Goal: Task Accomplishment & Management: Use online tool/utility

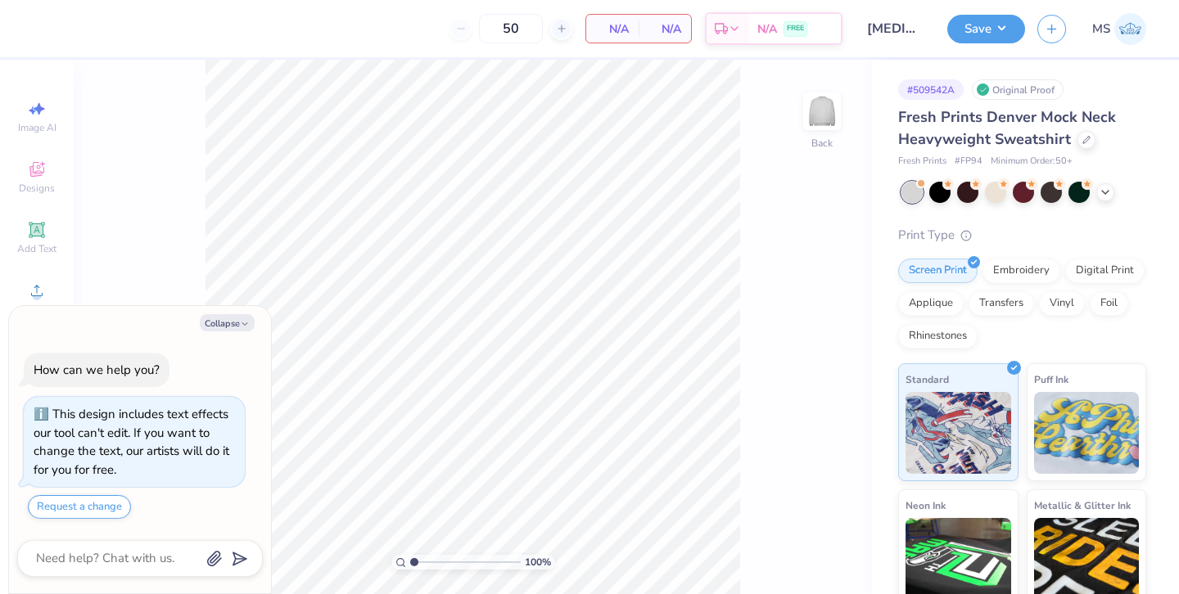
scroll to position [46, 0]
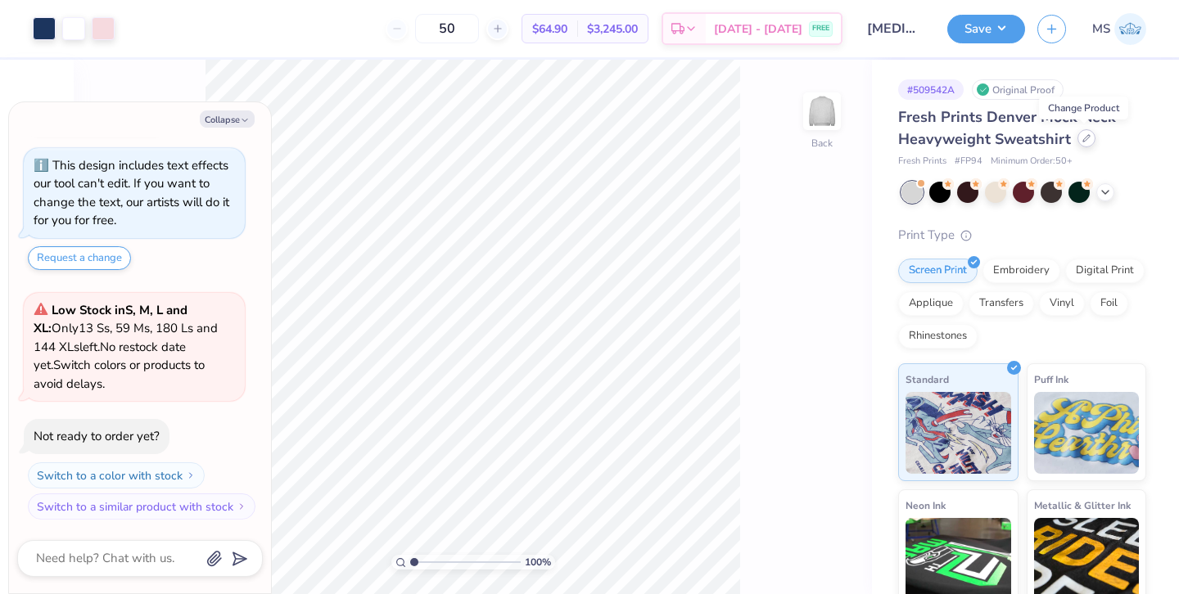
click at [1086, 141] on icon at bounding box center [1086, 138] width 8 height 8
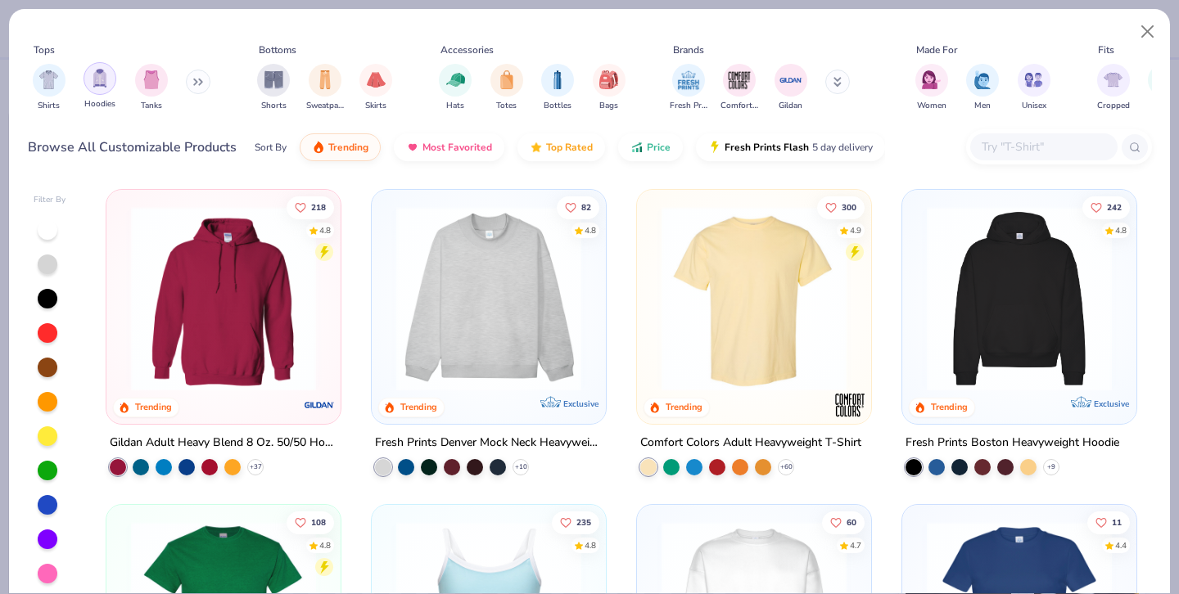
click at [102, 88] on div "filter for Hoodies" at bounding box center [99, 78] width 33 height 33
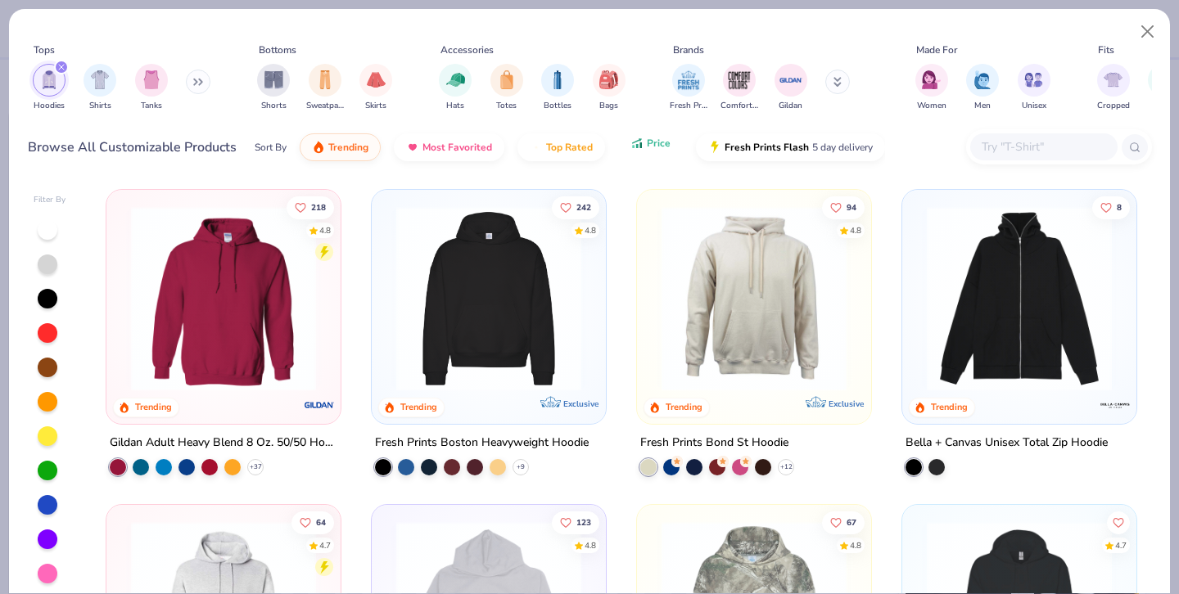
click at [639, 147] on icon "button" at bounding box center [640, 145] width 2 height 6
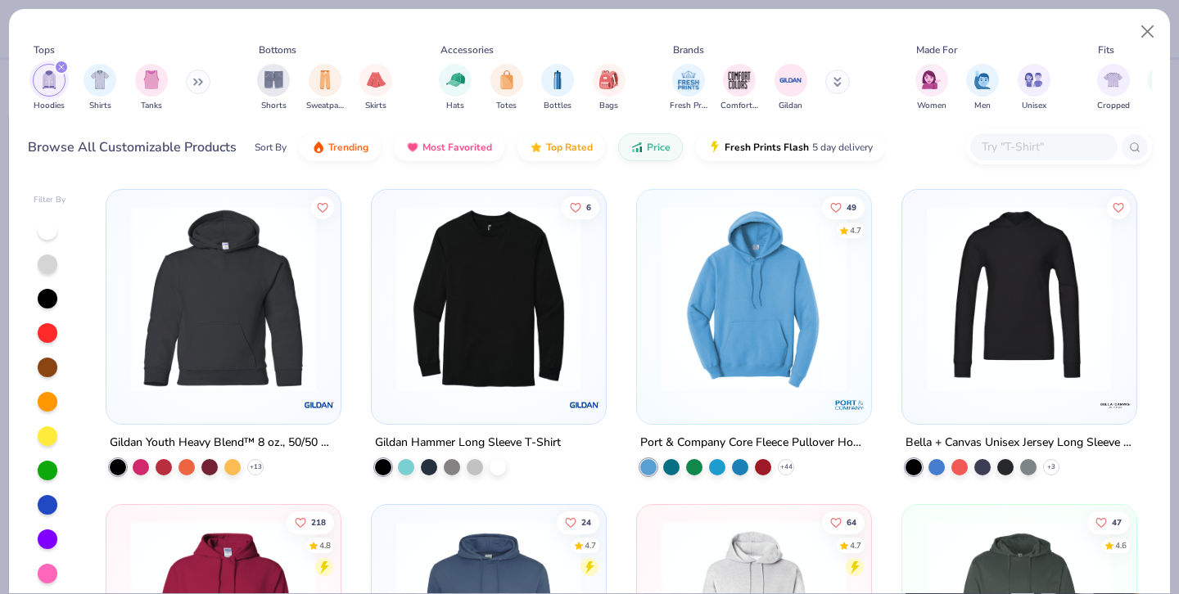
click at [786, 349] on img at bounding box center [753, 298] width 201 height 185
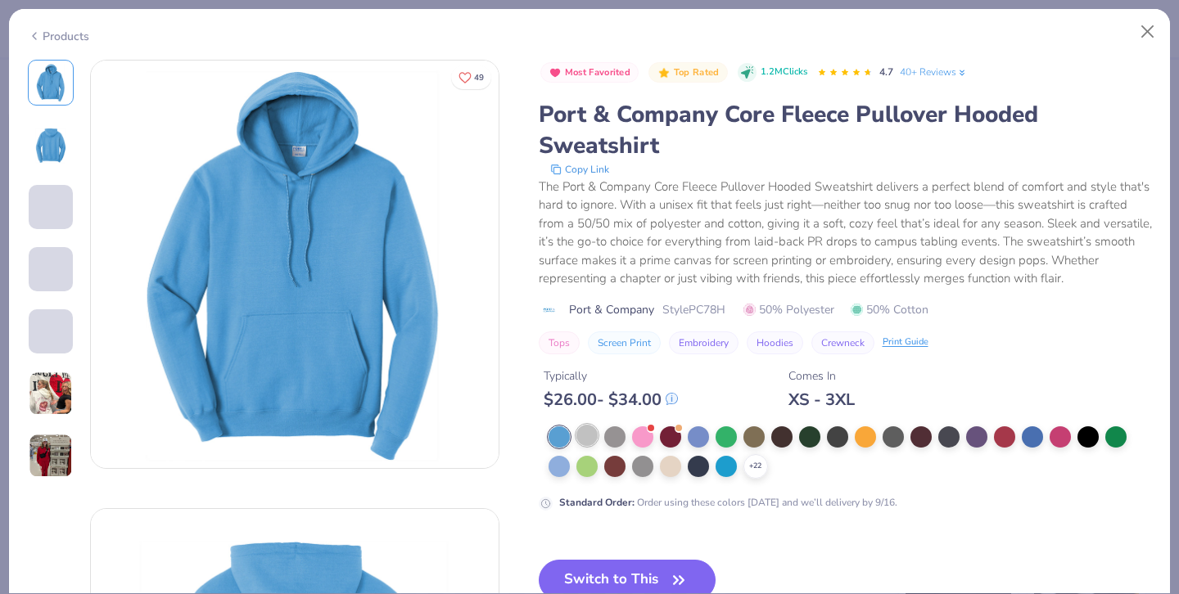
click at [588, 438] on div at bounding box center [586, 435] width 21 height 21
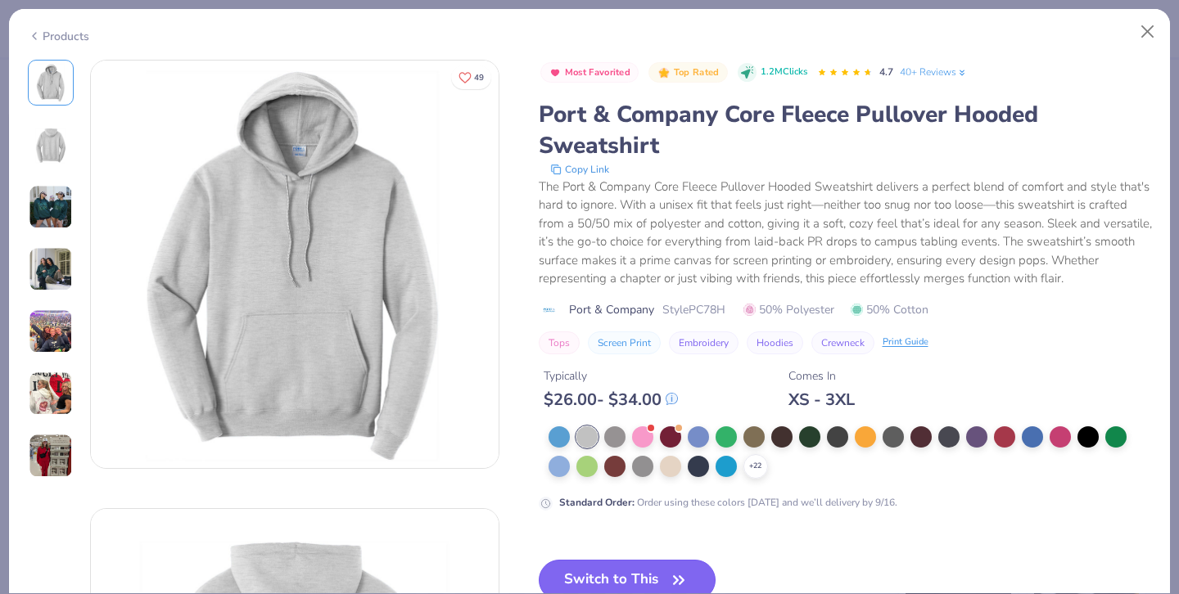
click at [611, 572] on button "Switch to This" at bounding box center [628, 580] width 178 height 41
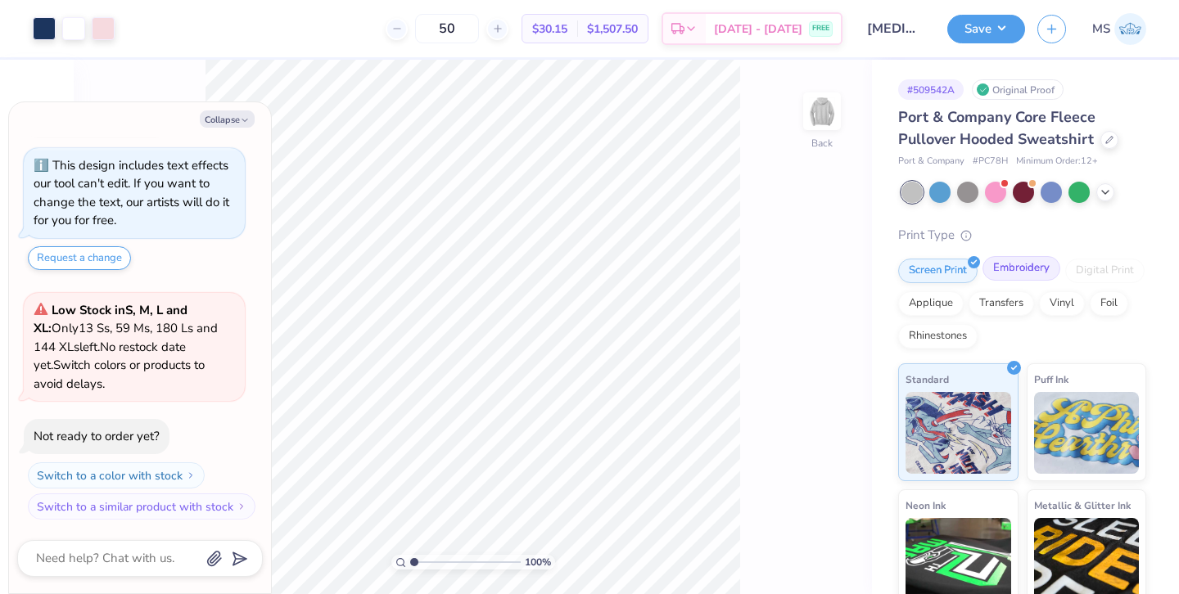
click at [1019, 265] on div "Embroidery" at bounding box center [1021, 268] width 78 height 25
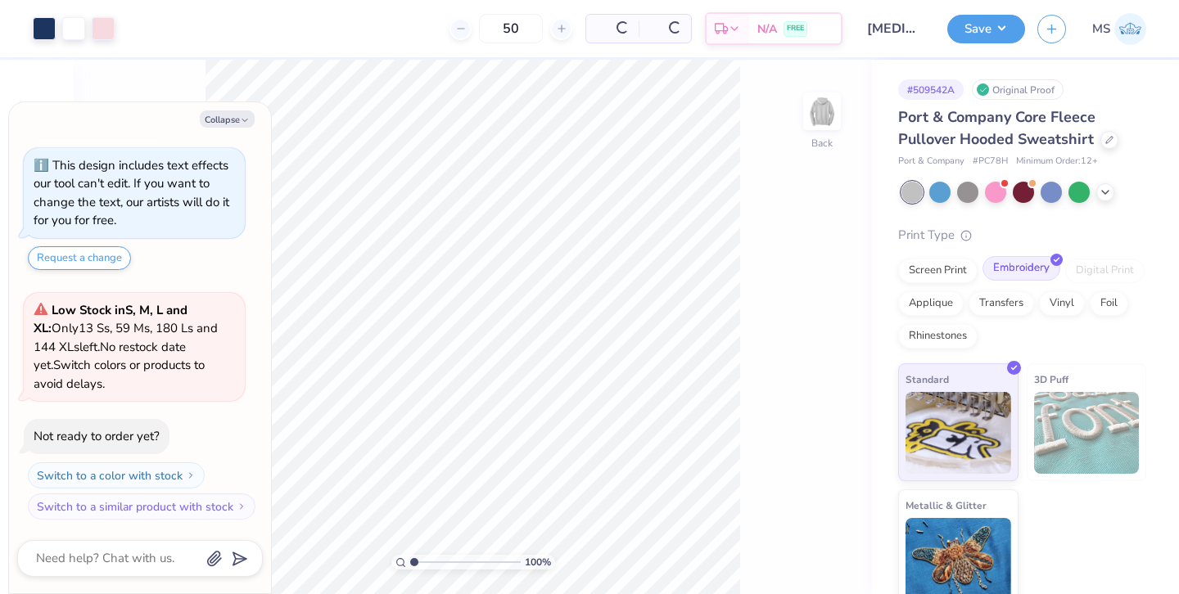
type textarea "x"
click at [479, 24] on input "50" at bounding box center [447, 28] width 64 height 29
type input "5"
type input "46"
click at [940, 272] on div "Screen Print" at bounding box center [937, 268] width 79 height 25
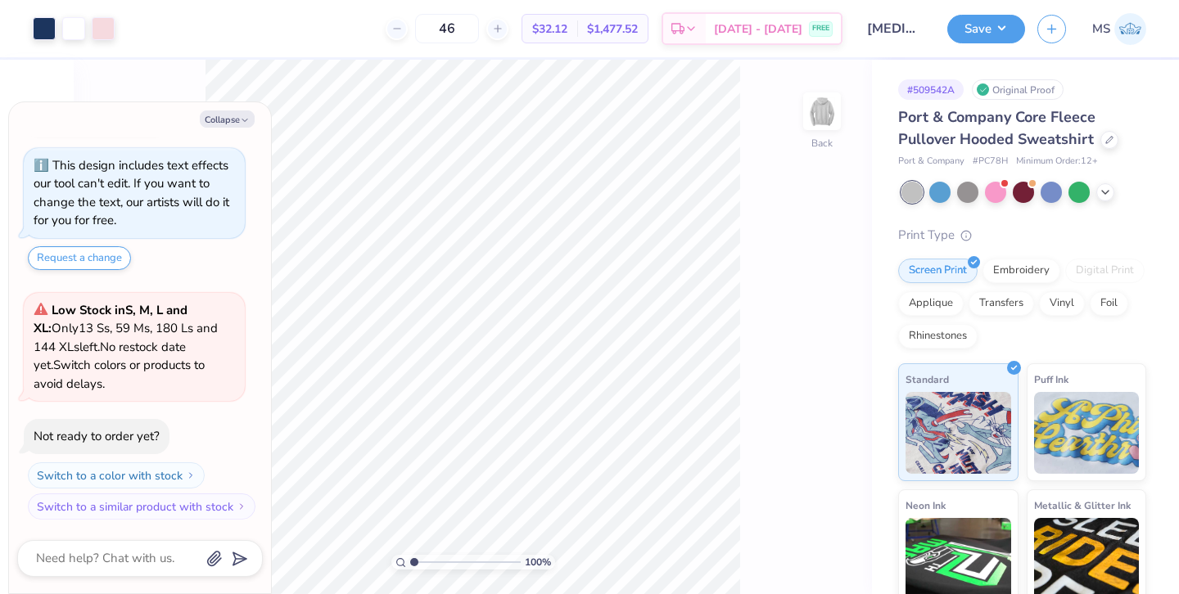
type textarea "x"
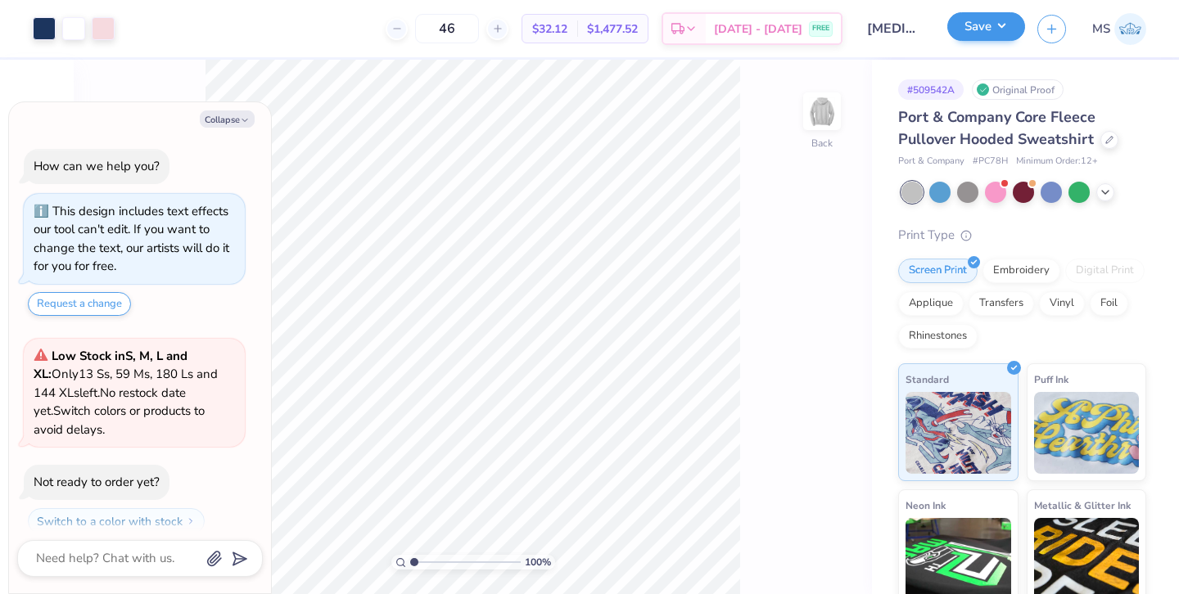
scroll to position [46, 0]
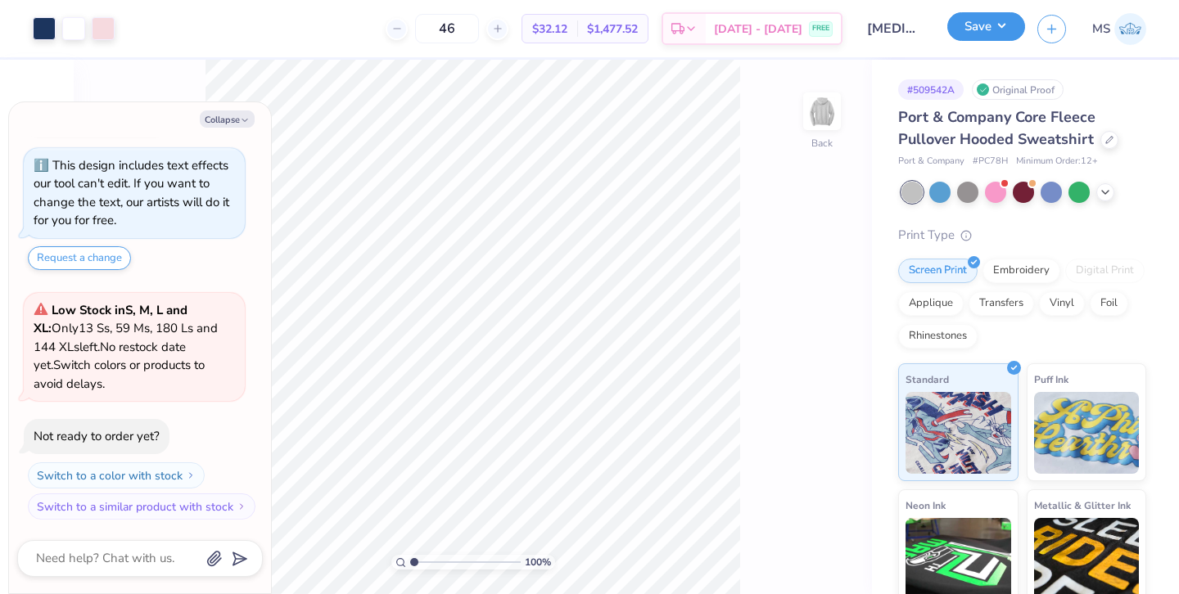
click at [956, 35] on button "Save" at bounding box center [986, 26] width 78 height 29
type textarea "x"
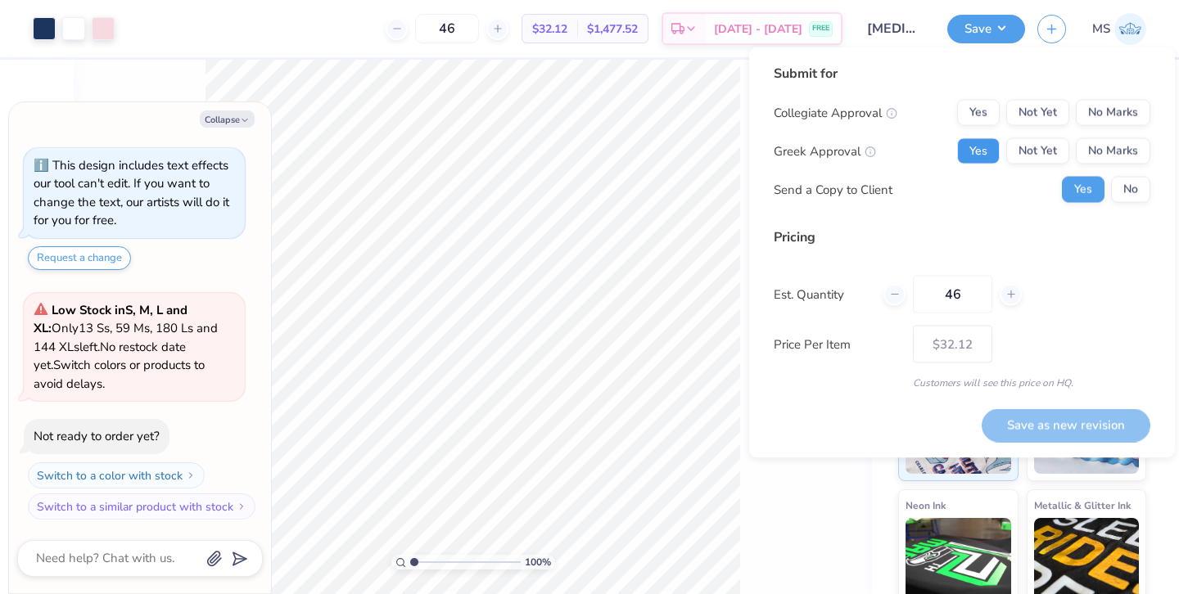
click at [983, 142] on button "Yes" at bounding box center [978, 151] width 43 height 26
click at [1094, 118] on button "No Marks" at bounding box center [1112, 113] width 74 height 26
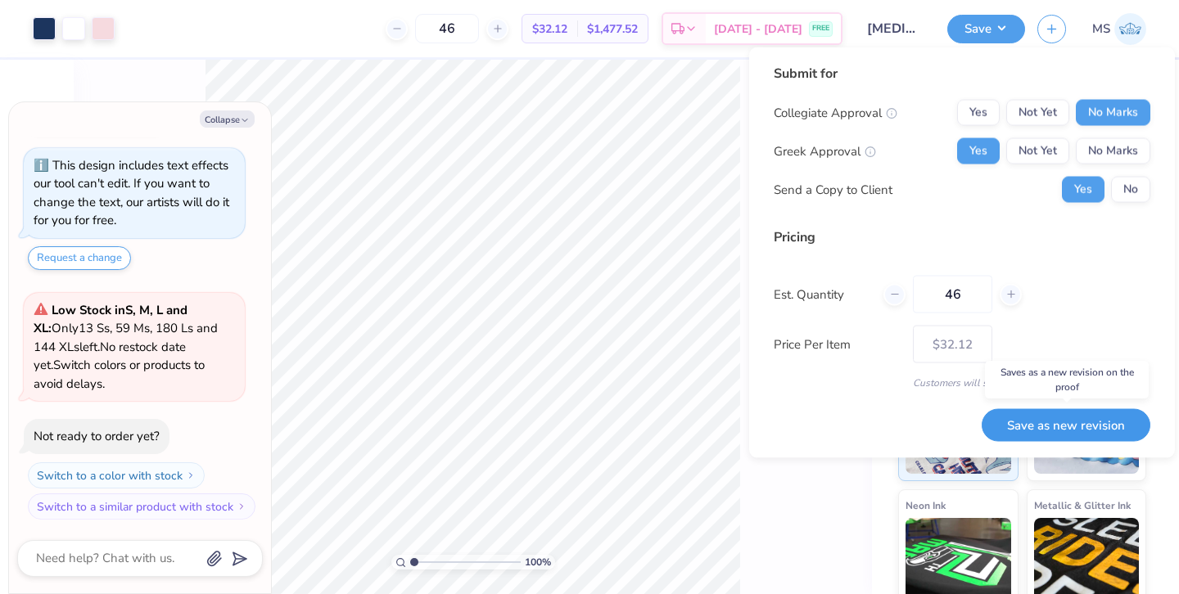
click at [1049, 428] on button "Save as new revision" at bounding box center [1065, 425] width 169 height 34
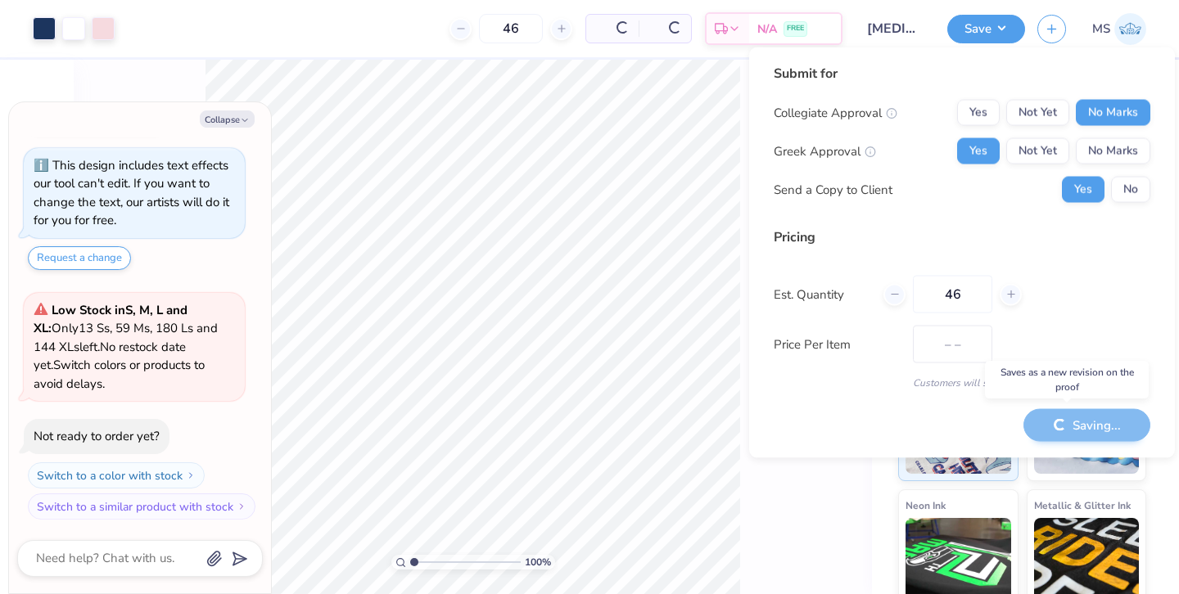
type input "$32.12"
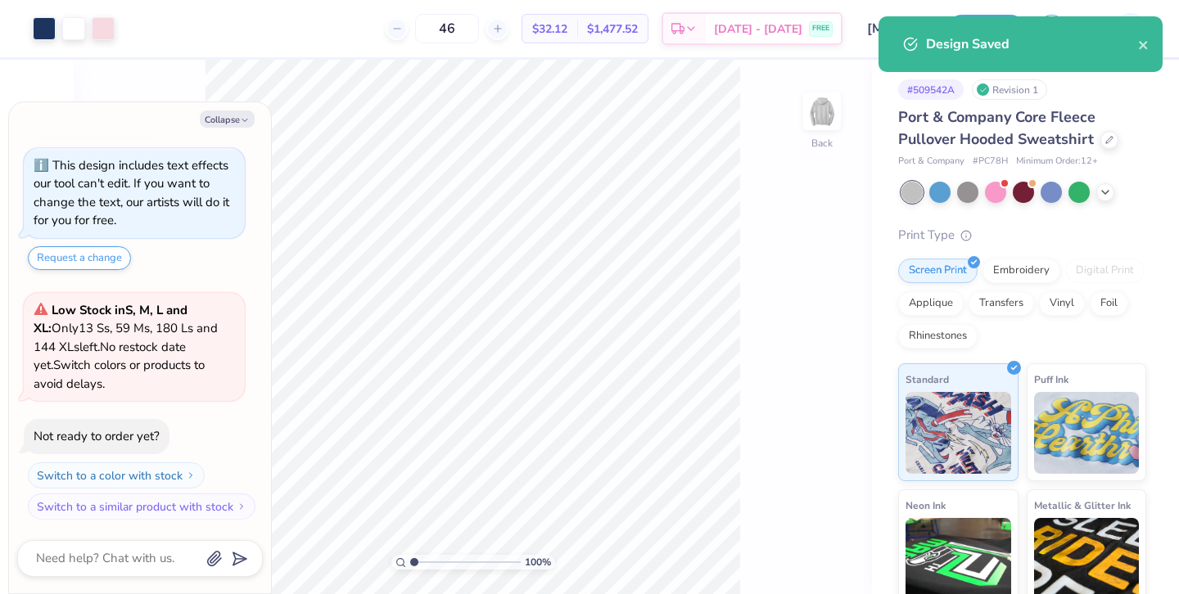
type textarea "x"
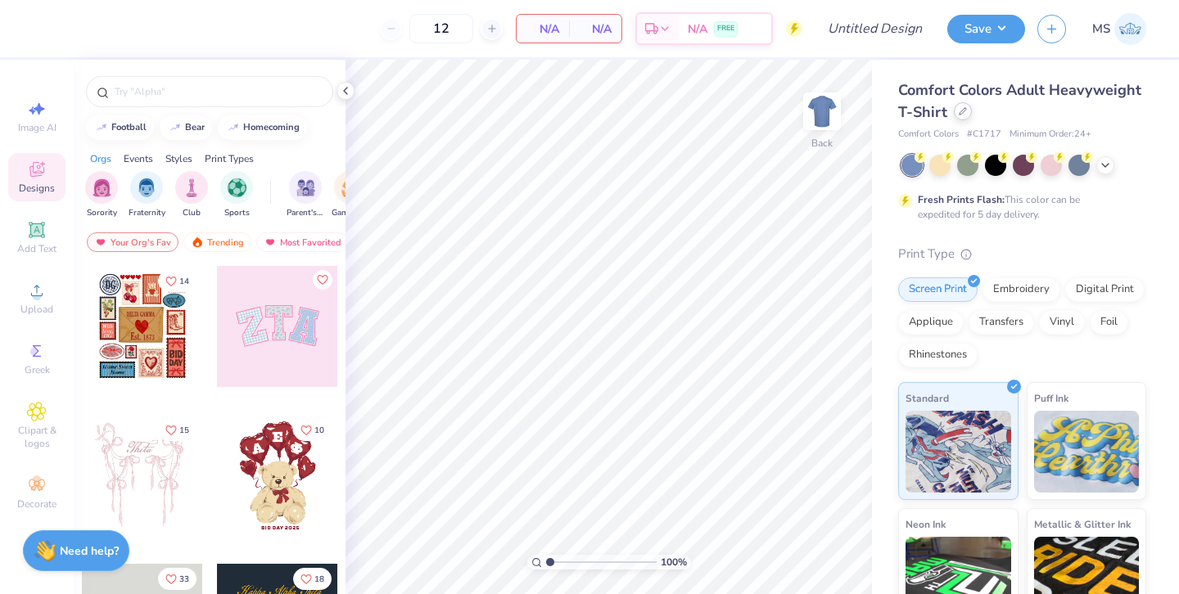
click at [964, 114] on icon at bounding box center [962, 111] width 8 height 8
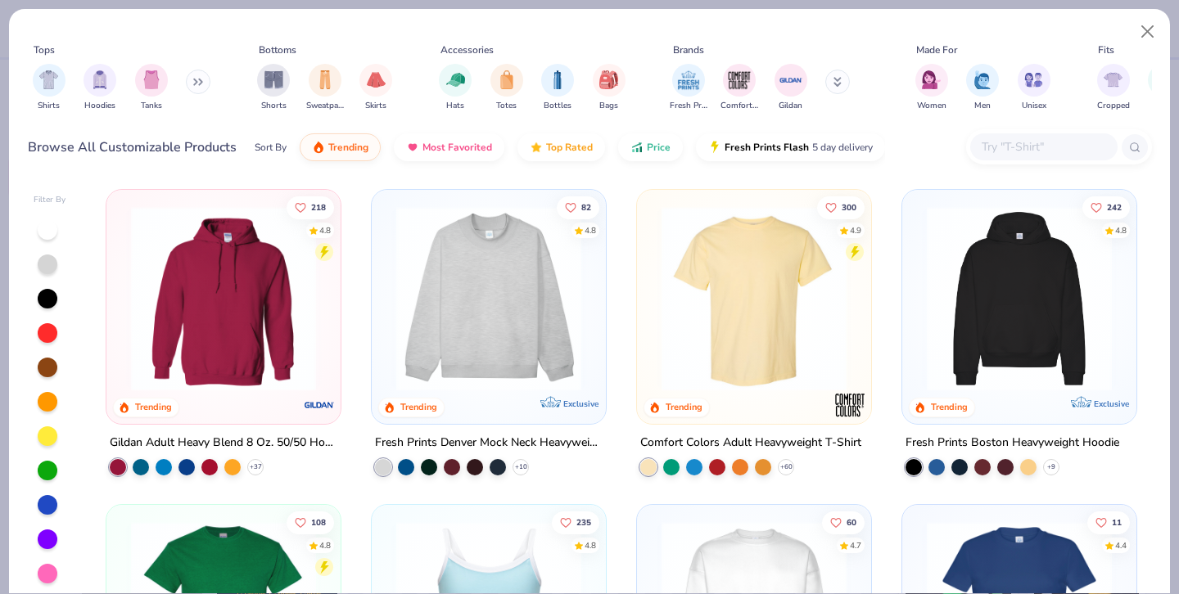
click at [194, 83] on button at bounding box center [198, 82] width 25 height 25
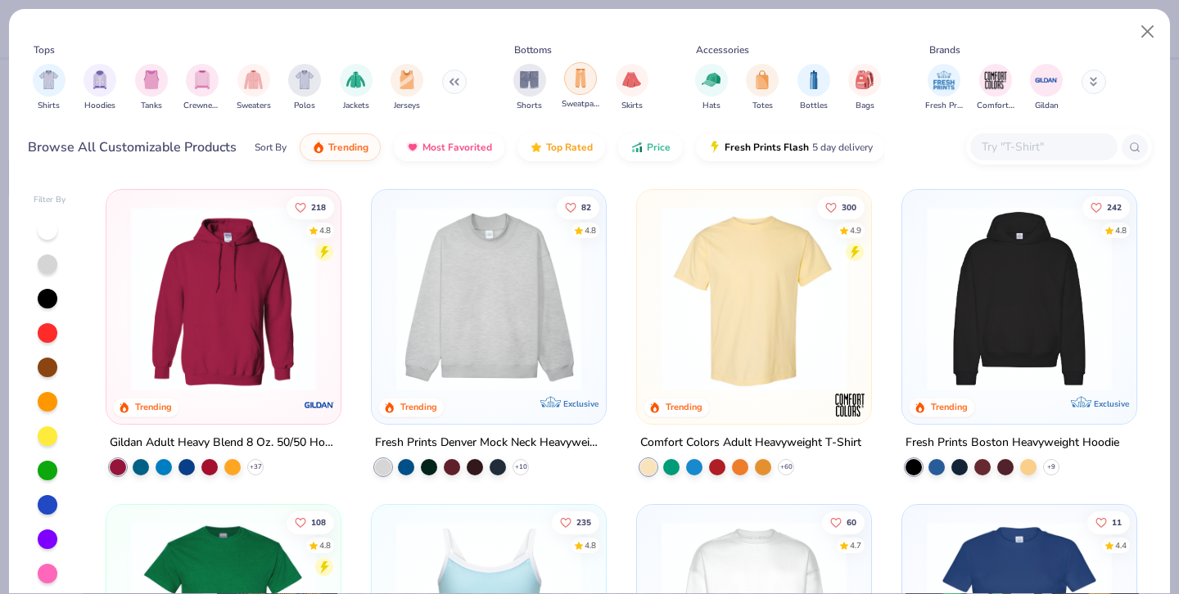
click at [588, 90] on div "filter for Sweatpants" at bounding box center [580, 78] width 33 height 33
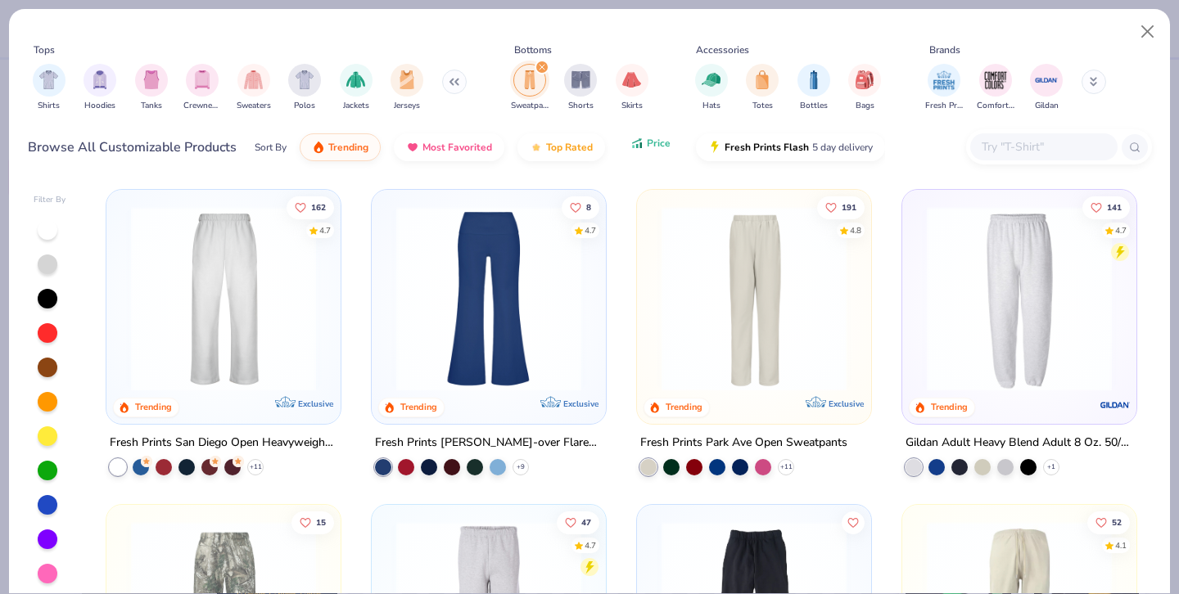
click at [639, 146] on icon "button" at bounding box center [640, 145] width 2 height 6
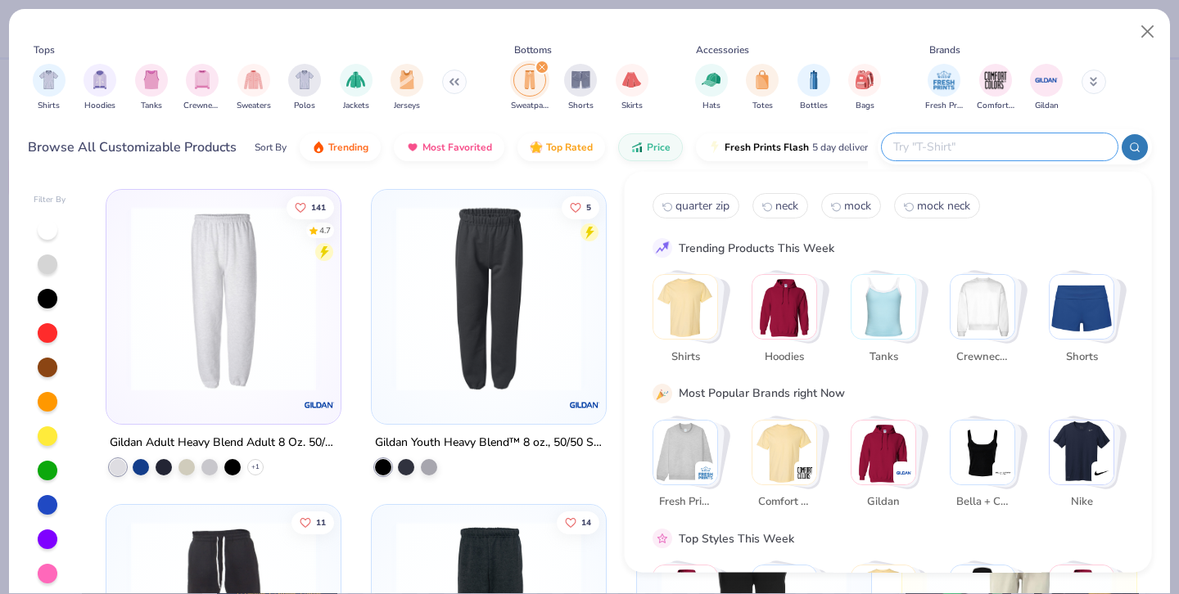
click at [1002, 150] on input "text" at bounding box center [998, 146] width 214 height 19
type input "pc78"
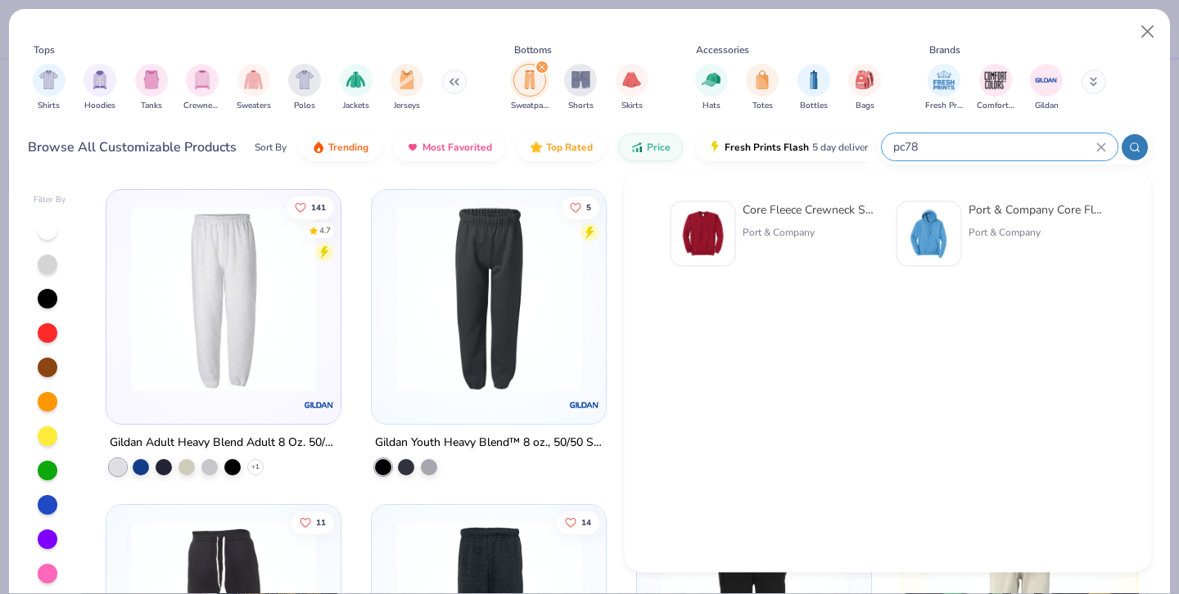
click at [1101, 147] on icon at bounding box center [1100, 146] width 7 height 7
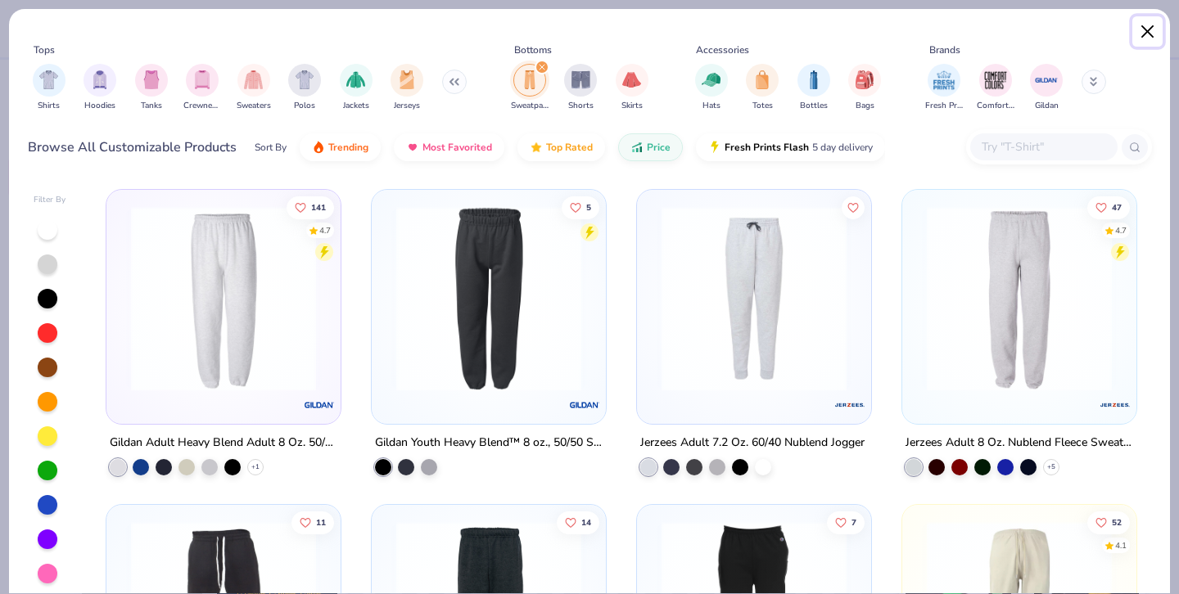
click at [1149, 28] on button "Close" at bounding box center [1147, 31] width 31 height 31
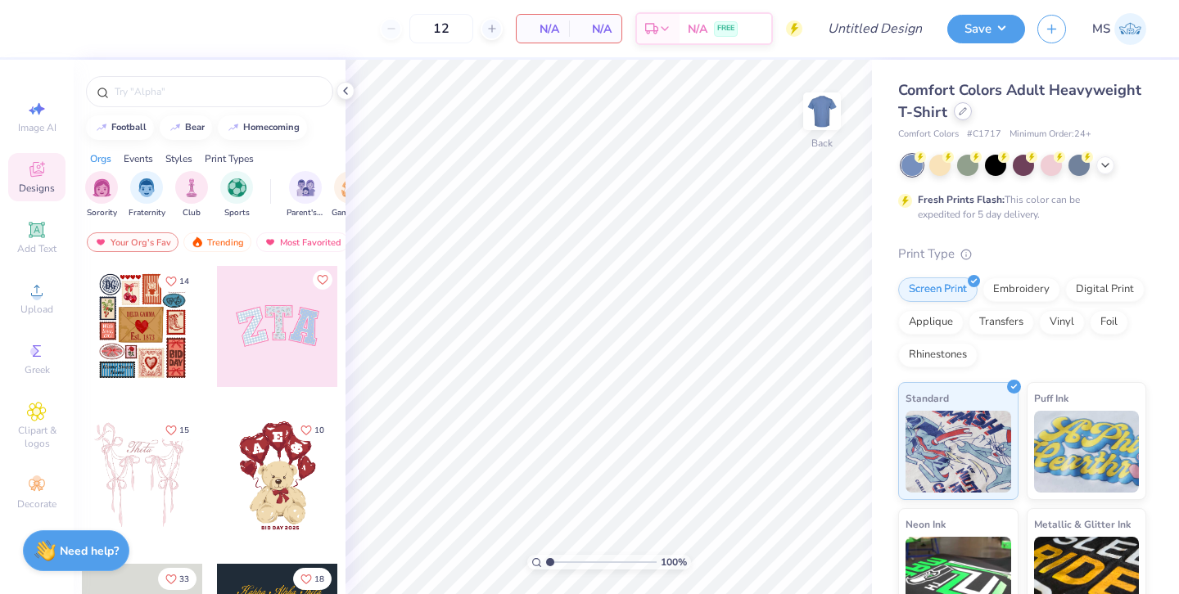
click at [962, 119] on div at bounding box center [962, 111] width 18 height 18
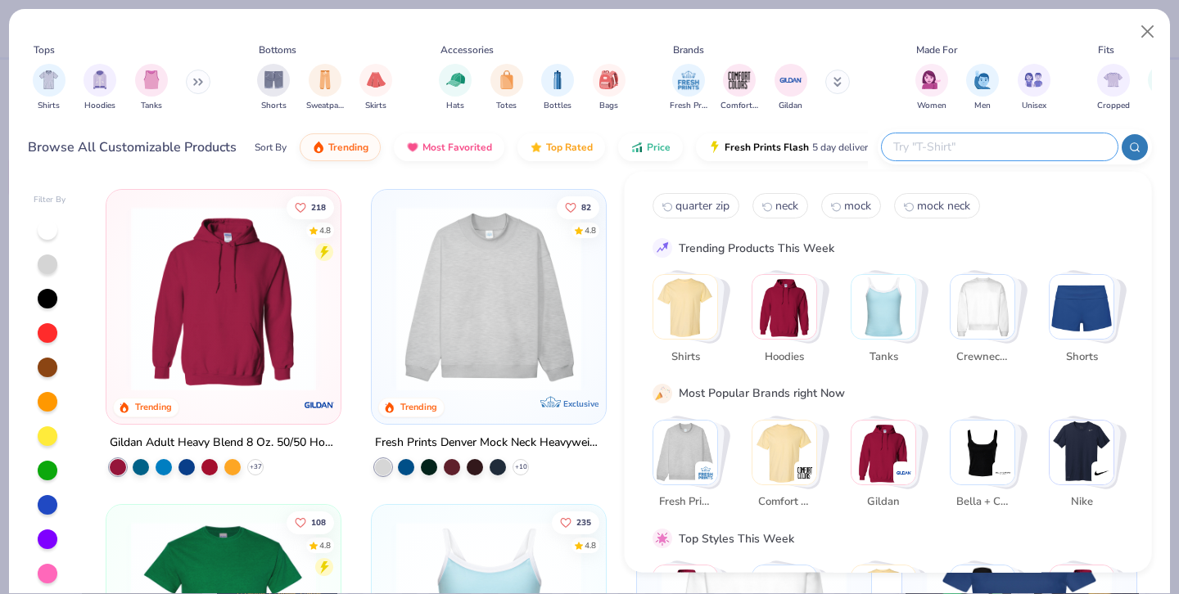
click at [1009, 155] on input "text" at bounding box center [998, 146] width 214 height 19
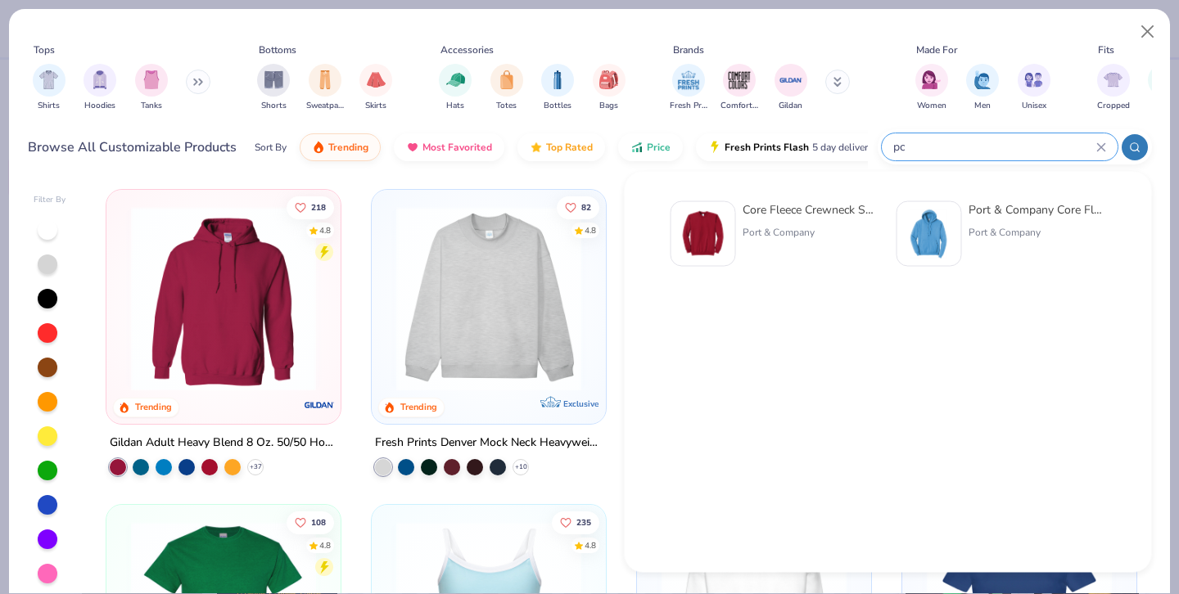
type input "p"
type input "pc78p"
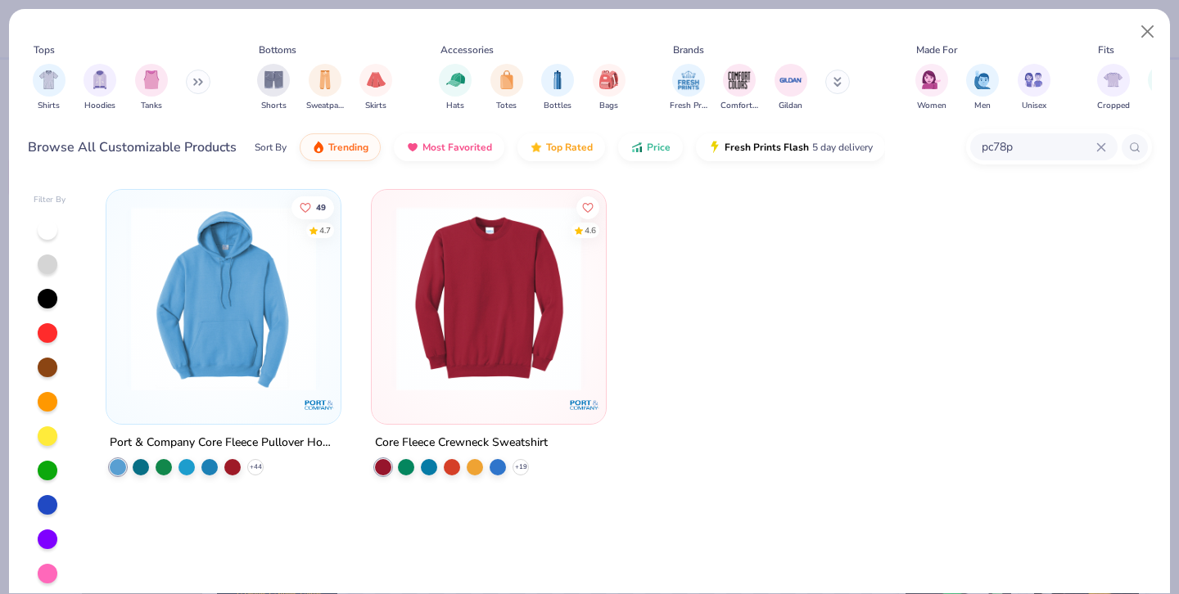
click at [830, 83] on button at bounding box center [837, 82] width 25 height 25
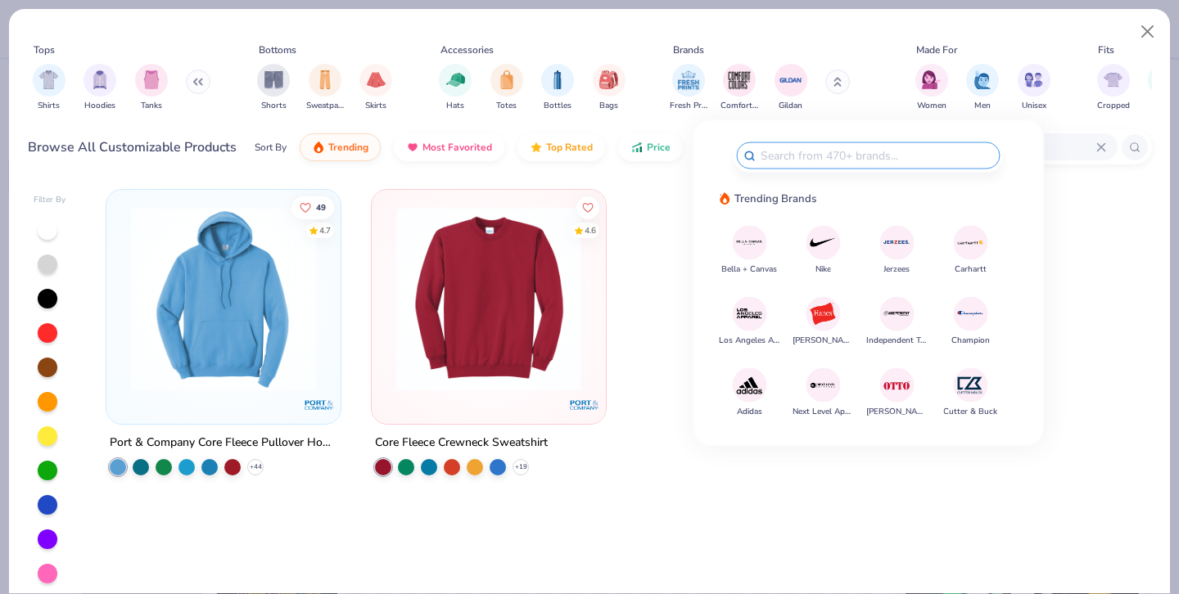
click at [1107, 144] on div "pc78p" at bounding box center [1043, 146] width 147 height 27
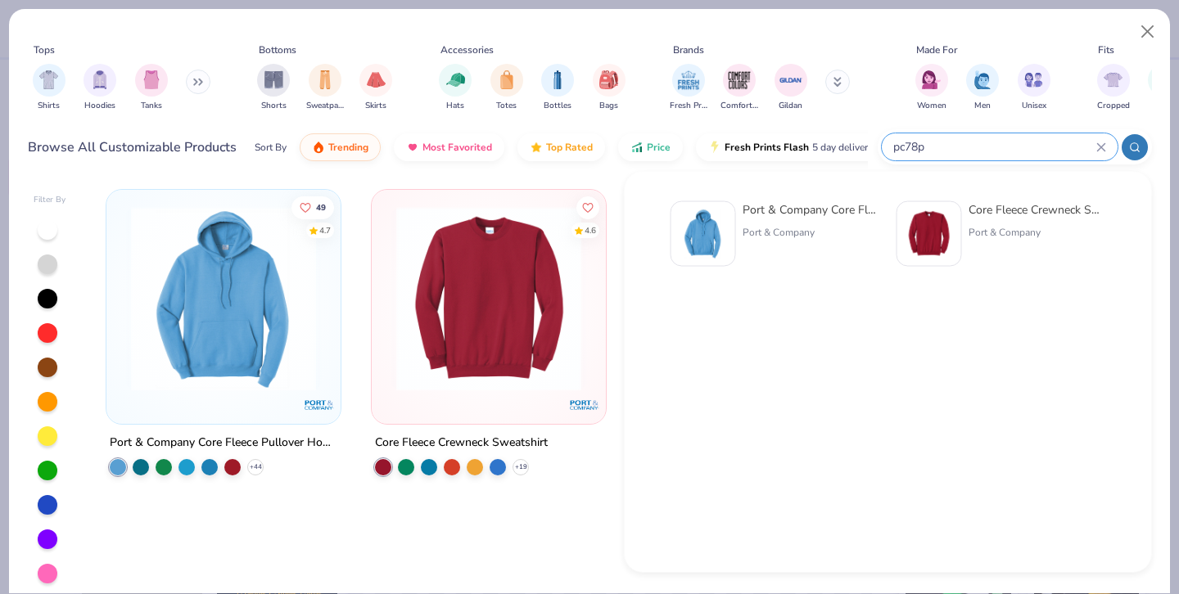
click at [1100, 149] on icon at bounding box center [1101, 147] width 10 height 10
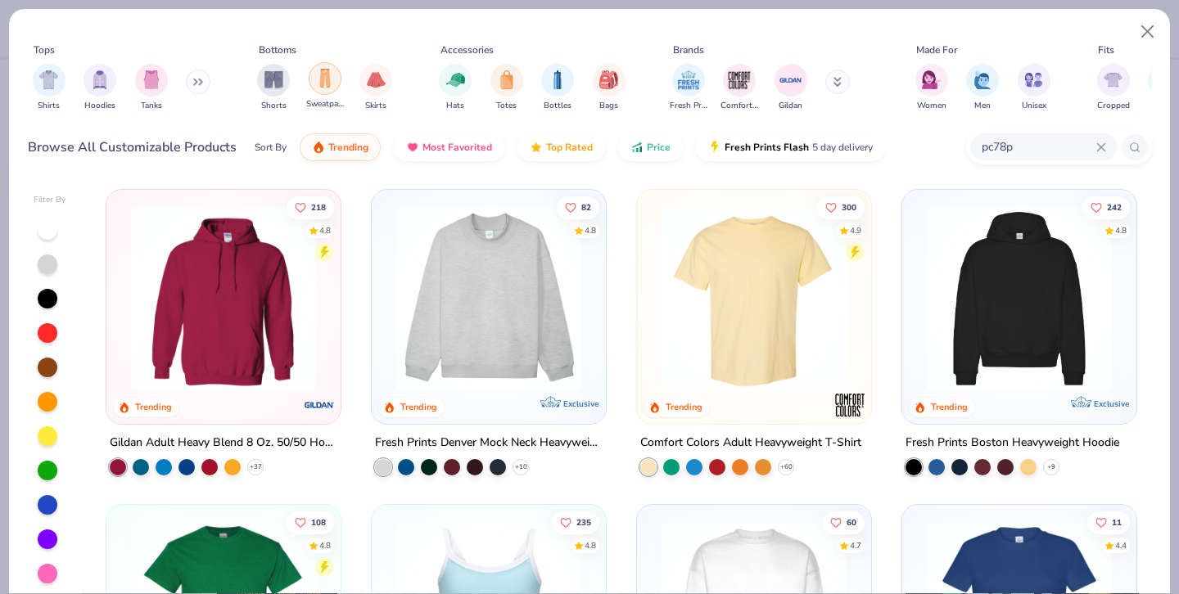
click at [322, 82] on img "filter for Sweatpants" at bounding box center [325, 78] width 18 height 19
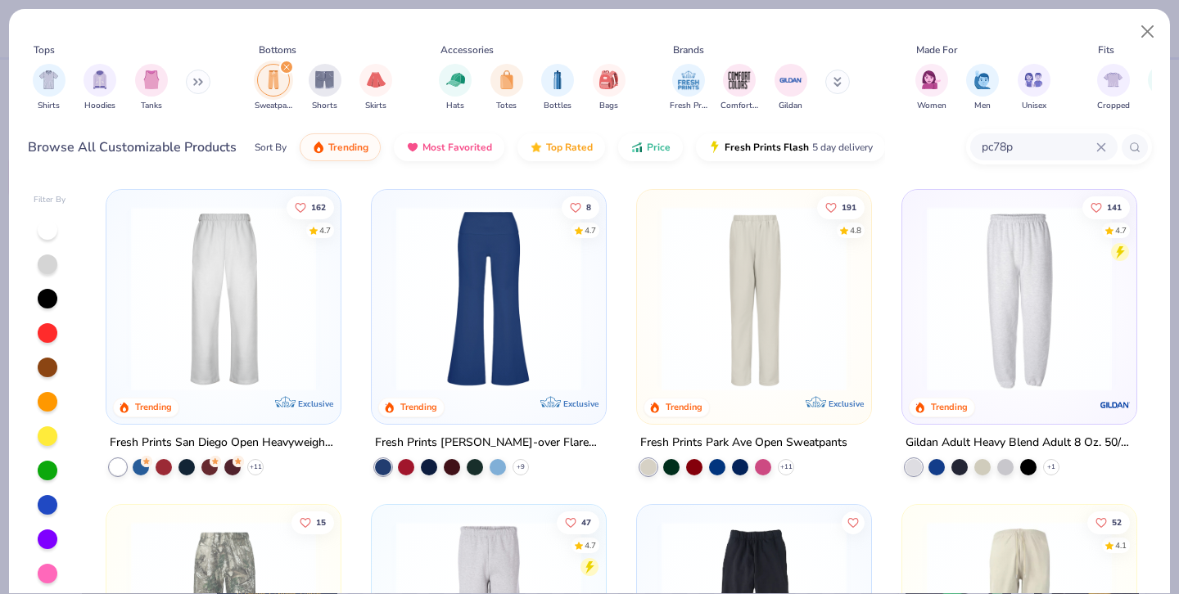
click at [1069, 299] on img at bounding box center [1018, 298] width 201 height 185
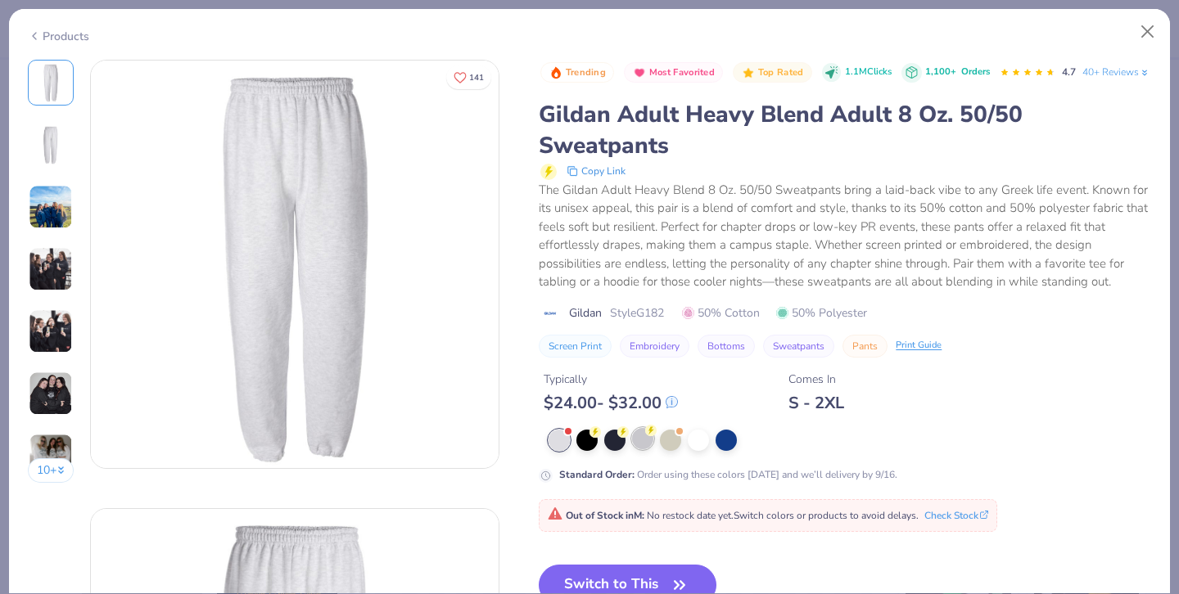
click at [644, 449] on div at bounding box center [642, 438] width 21 height 21
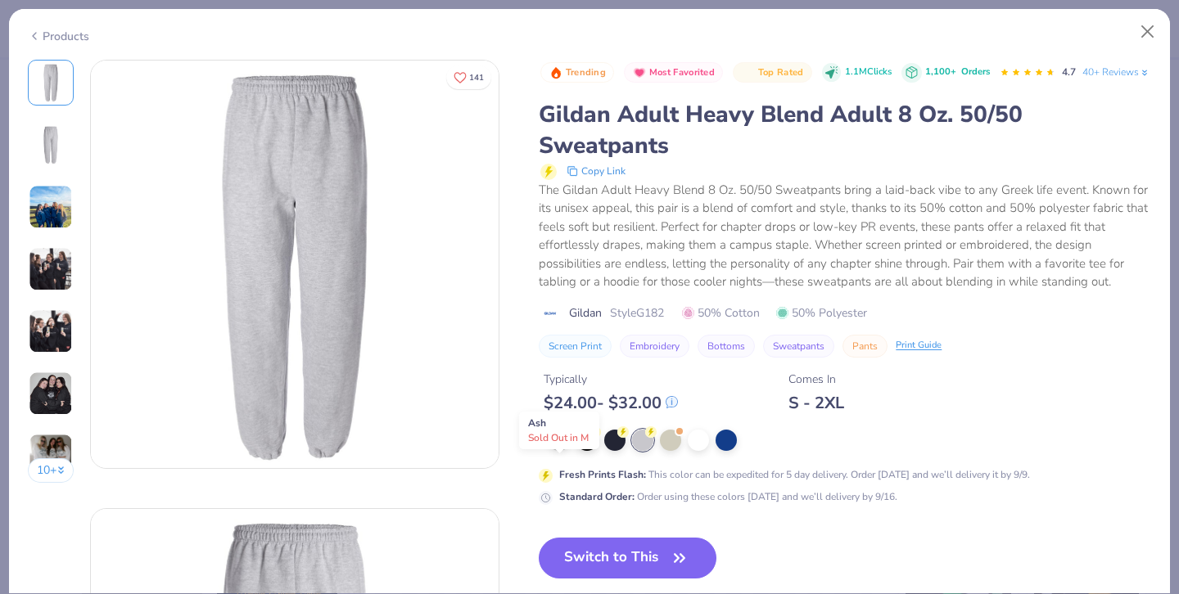
click at [551, 449] on div at bounding box center [558, 438] width 21 height 21
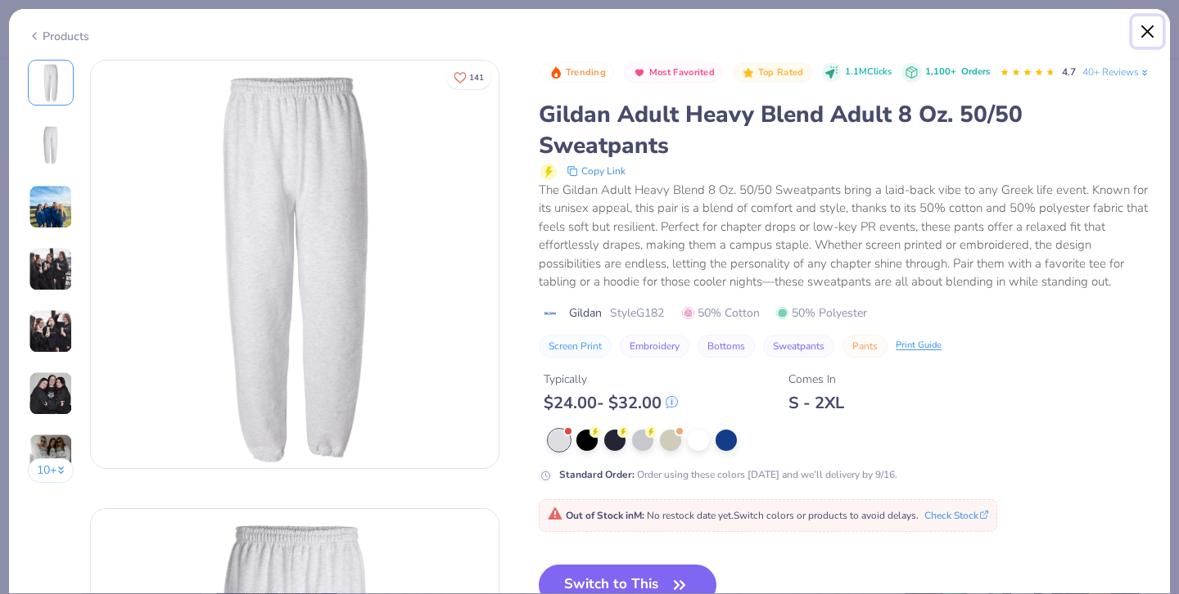
click at [1147, 29] on button "Close" at bounding box center [1147, 31] width 31 height 31
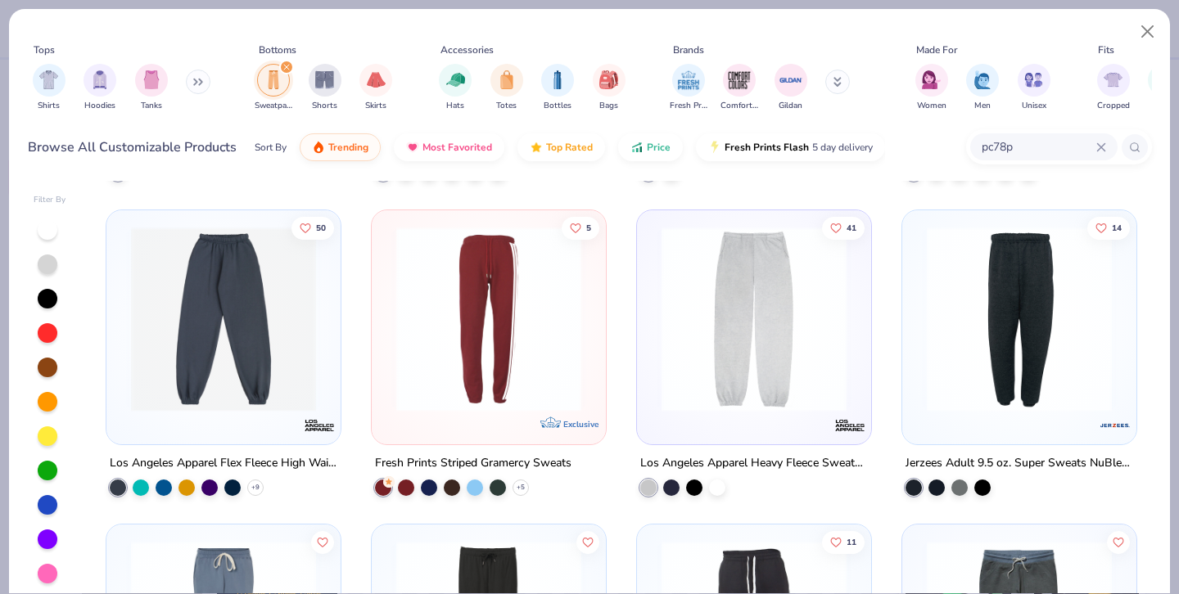
scroll to position [614, 0]
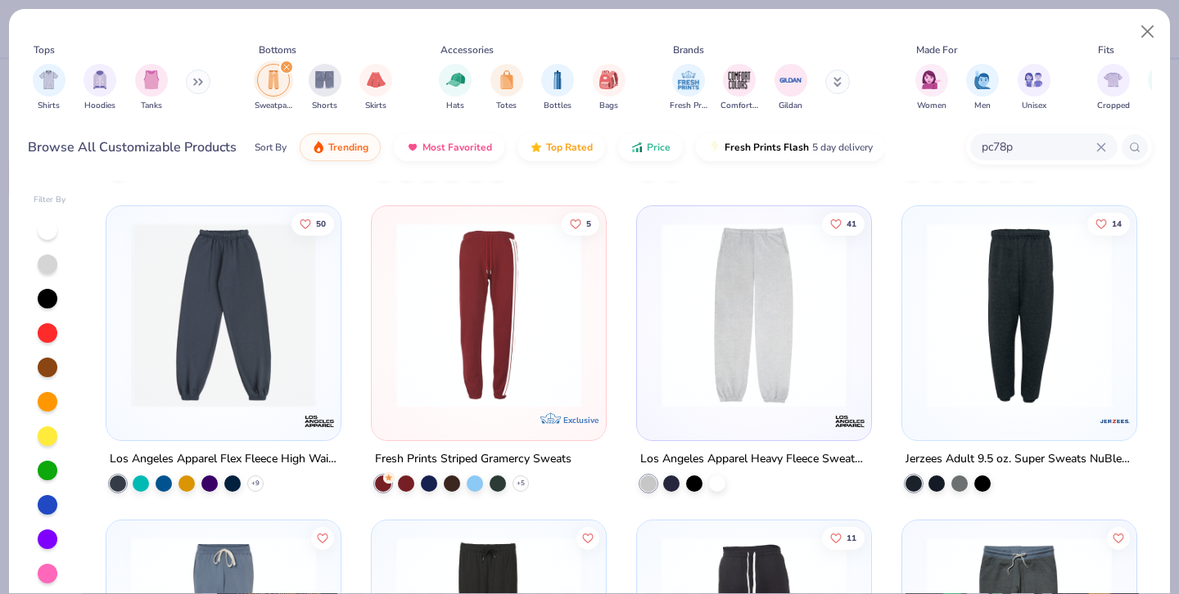
click at [754, 359] on img at bounding box center [753, 314] width 201 height 185
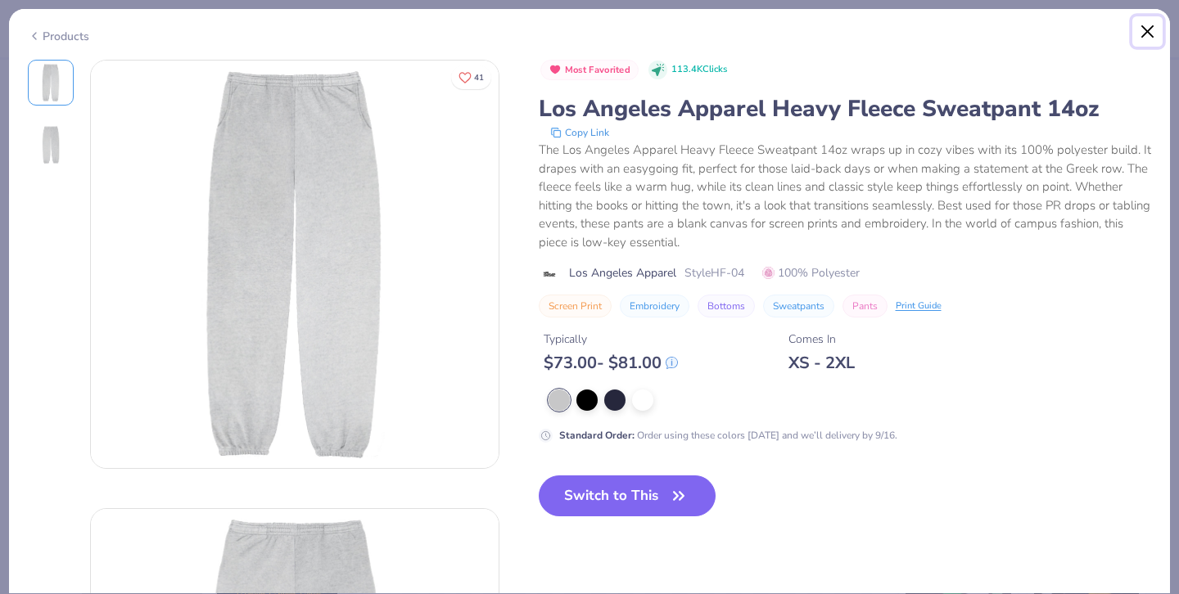
click at [1143, 30] on button "Close" at bounding box center [1147, 31] width 31 height 31
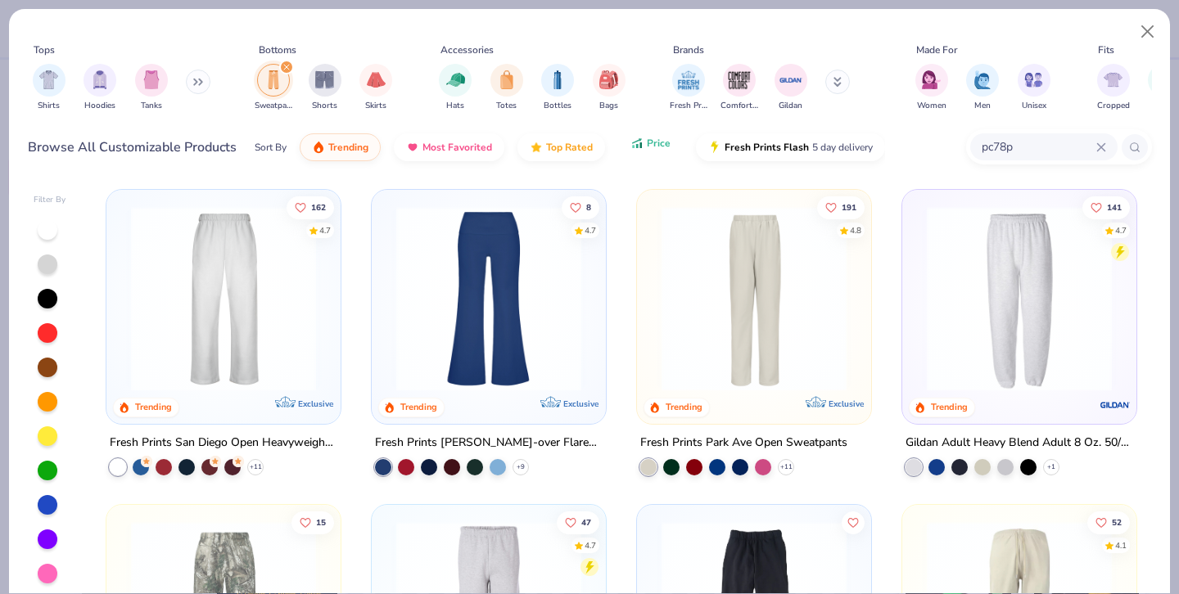
click at [651, 151] on button "Price" at bounding box center [650, 143] width 65 height 28
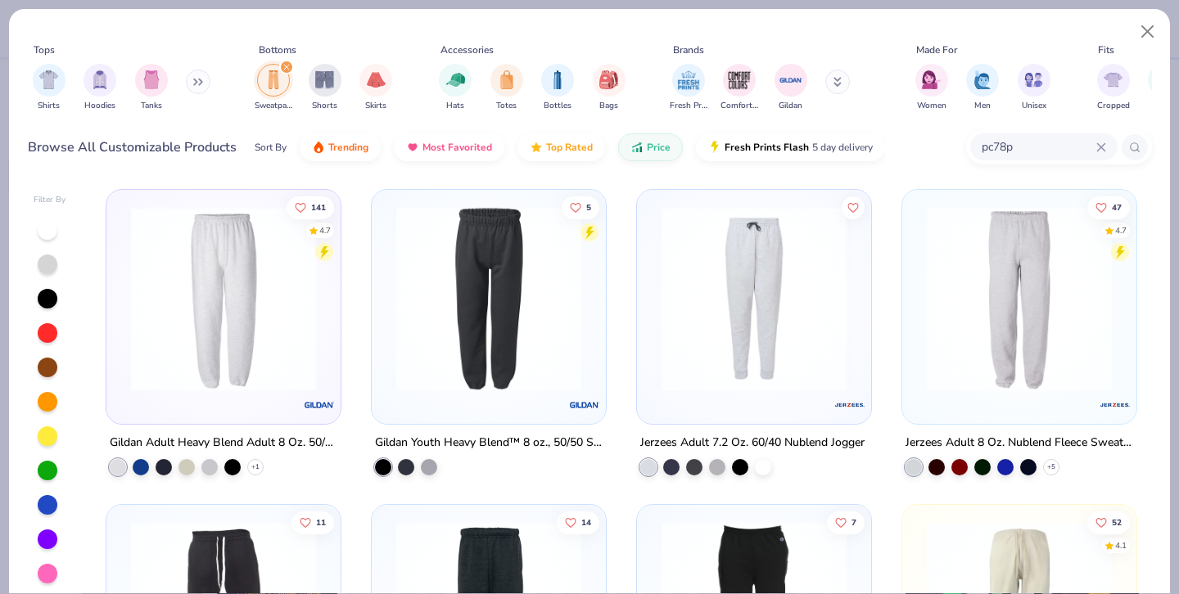
click at [155, 340] on img at bounding box center [223, 298] width 201 height 185
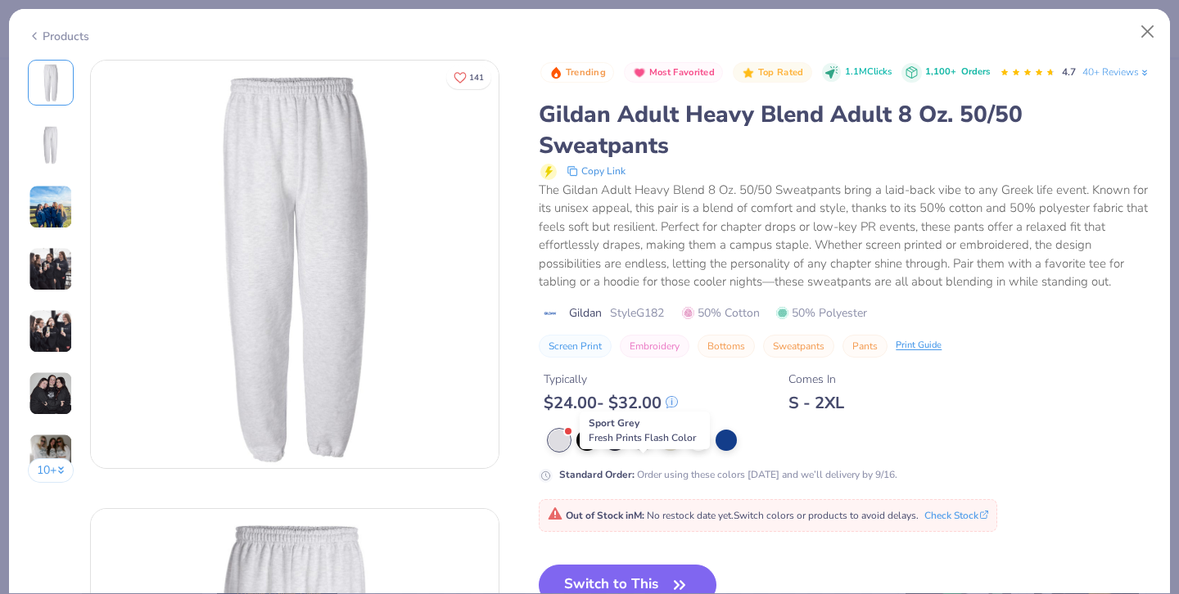
scroll to position [15, 0]
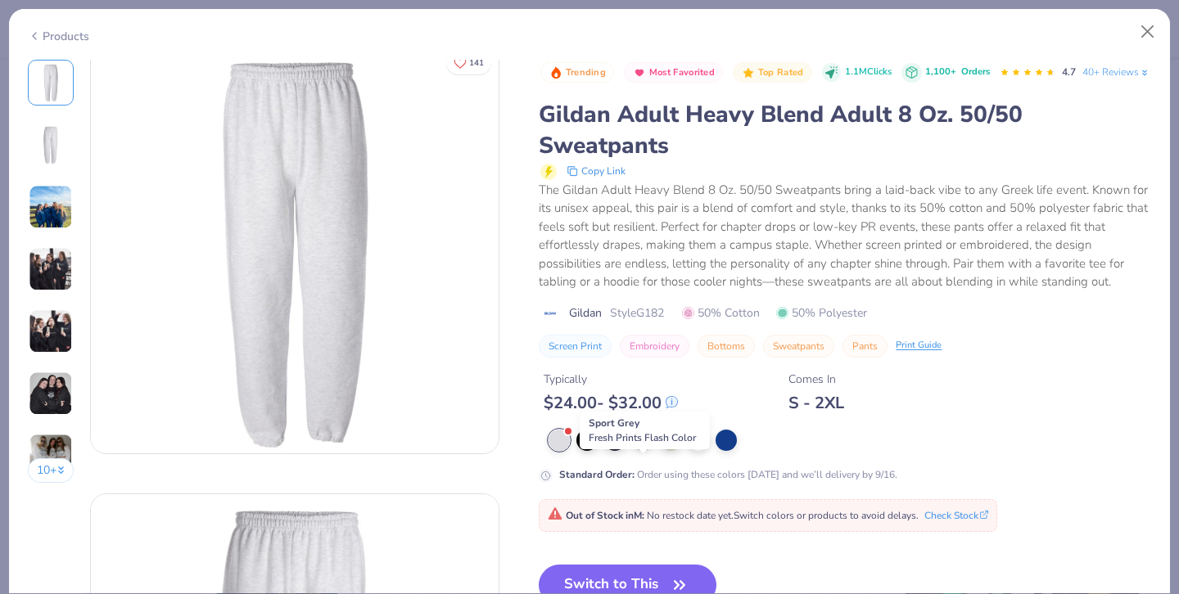
click at [647, 449] on div at bounding box center [642, 438] width 21 height 21
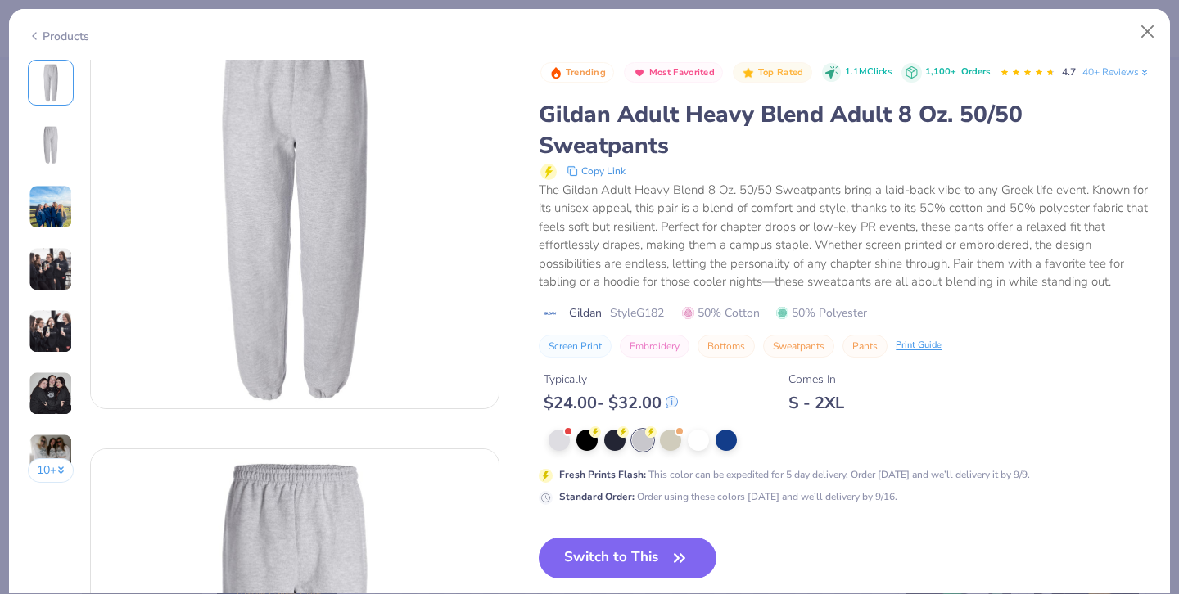
scroll to position [61, 0]
click at [625, 577] on button "Switch to This" at bounding box center [628, 558] width 178 height 41
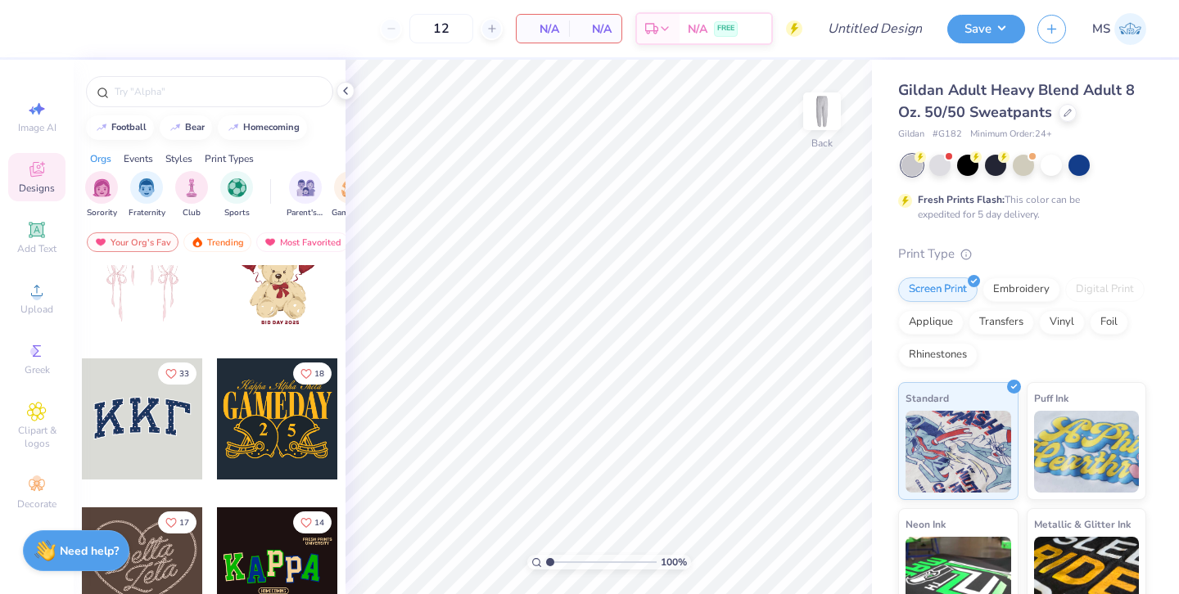
scroll to position [214, 0]
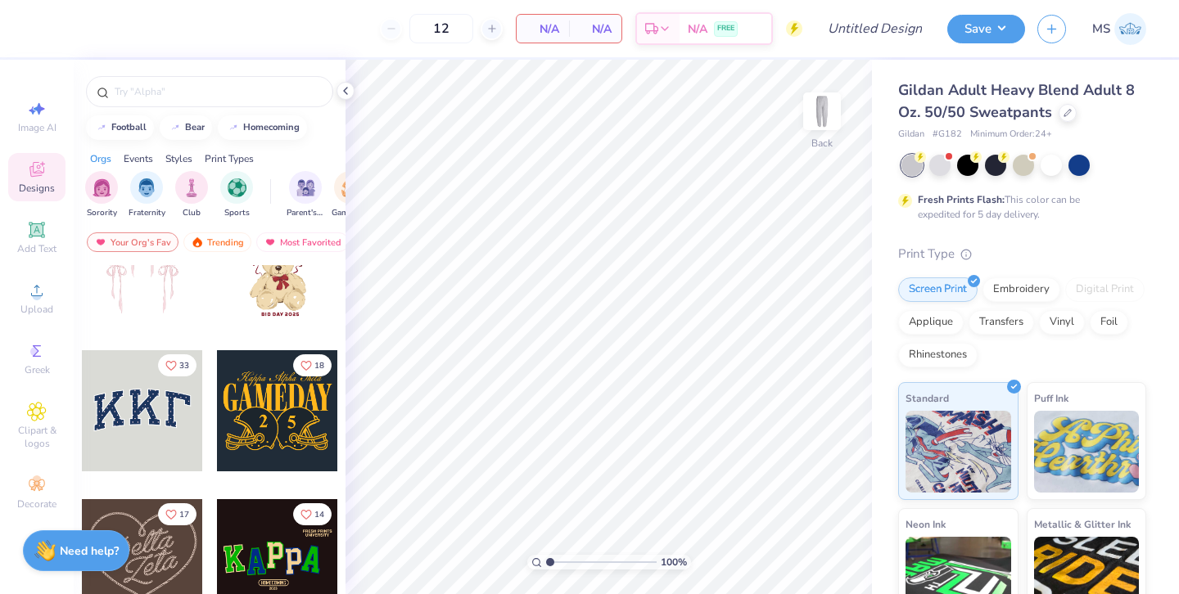
click at [160, 409] on div at bounding box center [142, 410] width 121 height 121
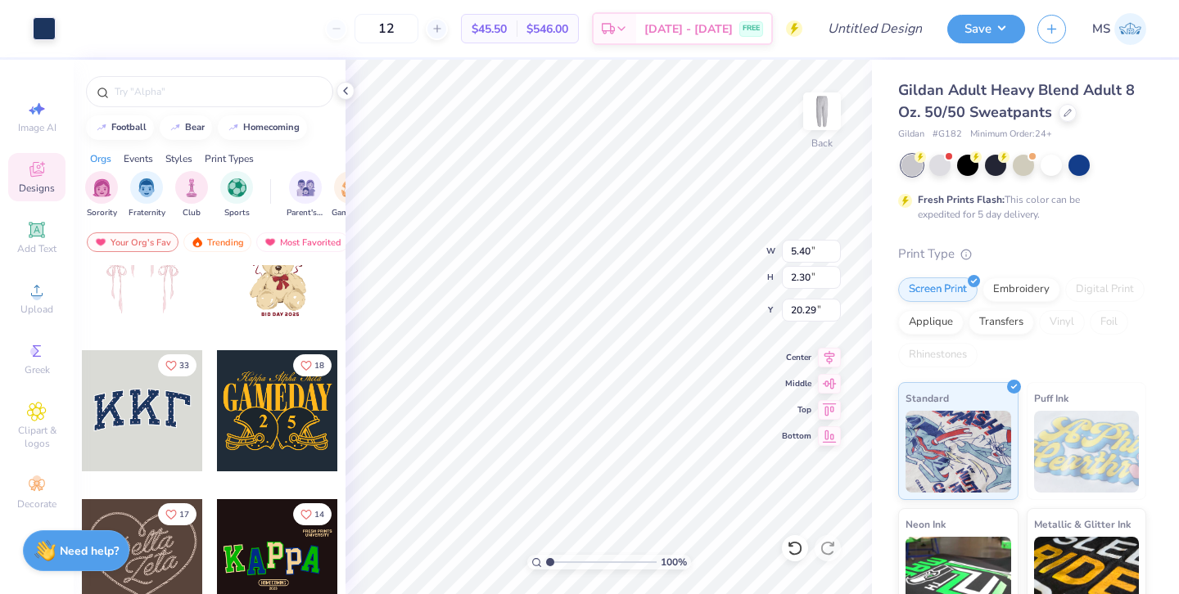
type input "5.40"
type input "2.30"
type input "4.73"
click at [586, 146] on div "Hold “Option ⌥” to see the space between elements." at bounding box center [662, 123] width 174 height 47
click at [418, 26] on input "12" at bounding box center [386, 28] width 64 height 29
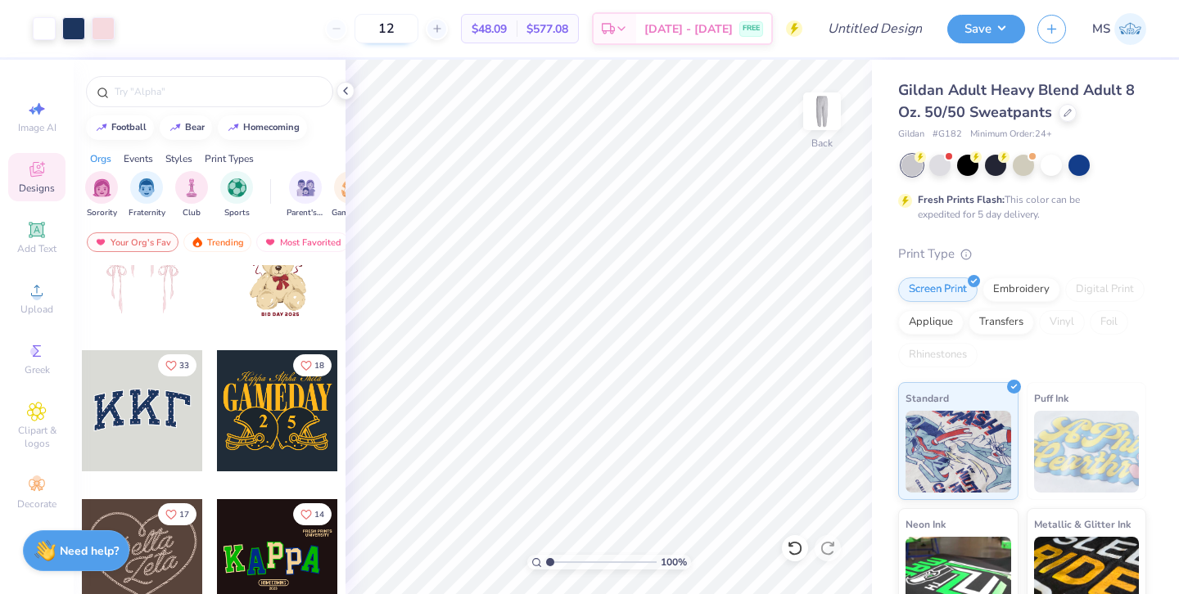
type input "1"
type input "45"
click at [791, 555] on icon at bounding box center [795, 548] width 16 height 16
click at [793, 551] on icon at bounding box center [795, 548] width 16 height 16
type input "5.38"
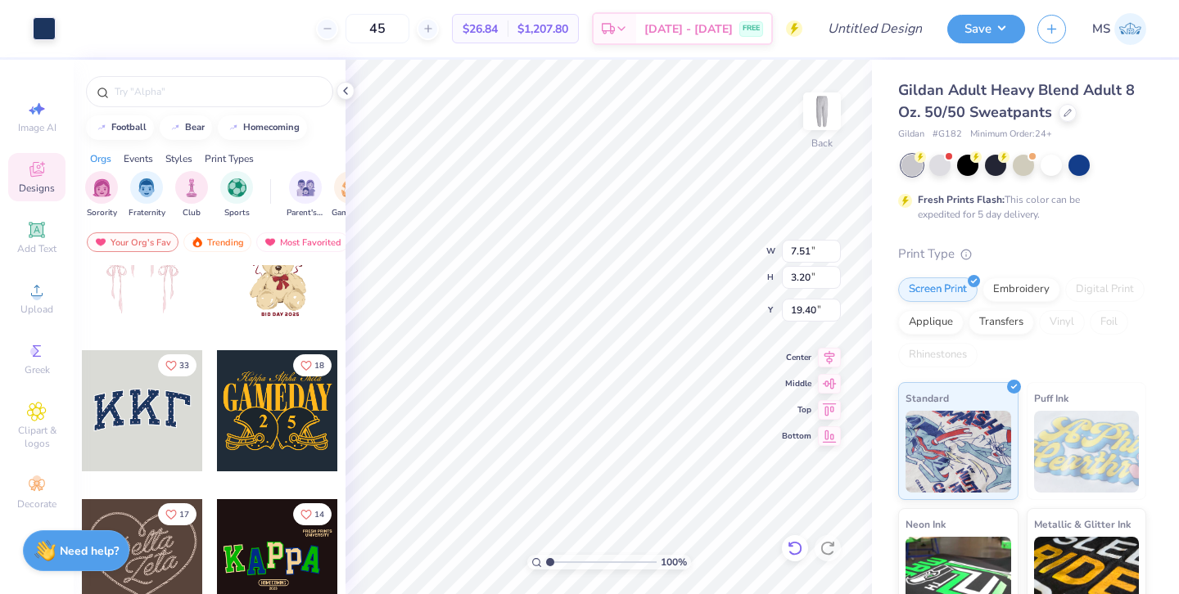
type input "2.30"
type input "20.30"
click at [800, 548] on icon at bounding box center [794, 548] width 14 height 15
type input "7.51"
type input "3.20"
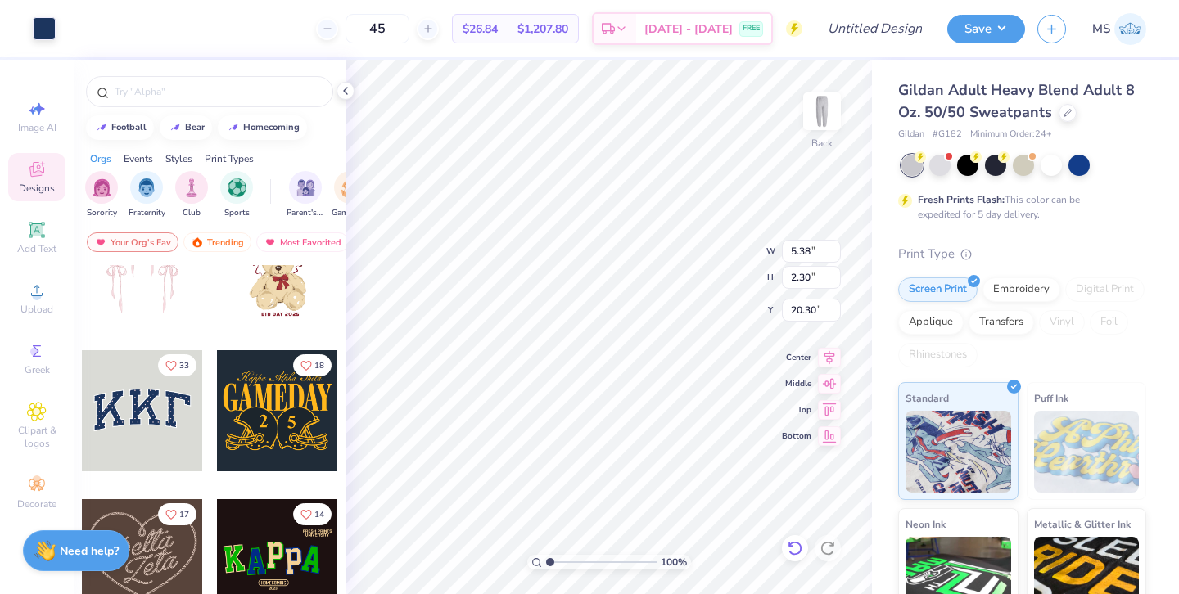
type input "19.40"
type input "6.52"
type input "2.86"
type input "4.48"
type input "4.55"
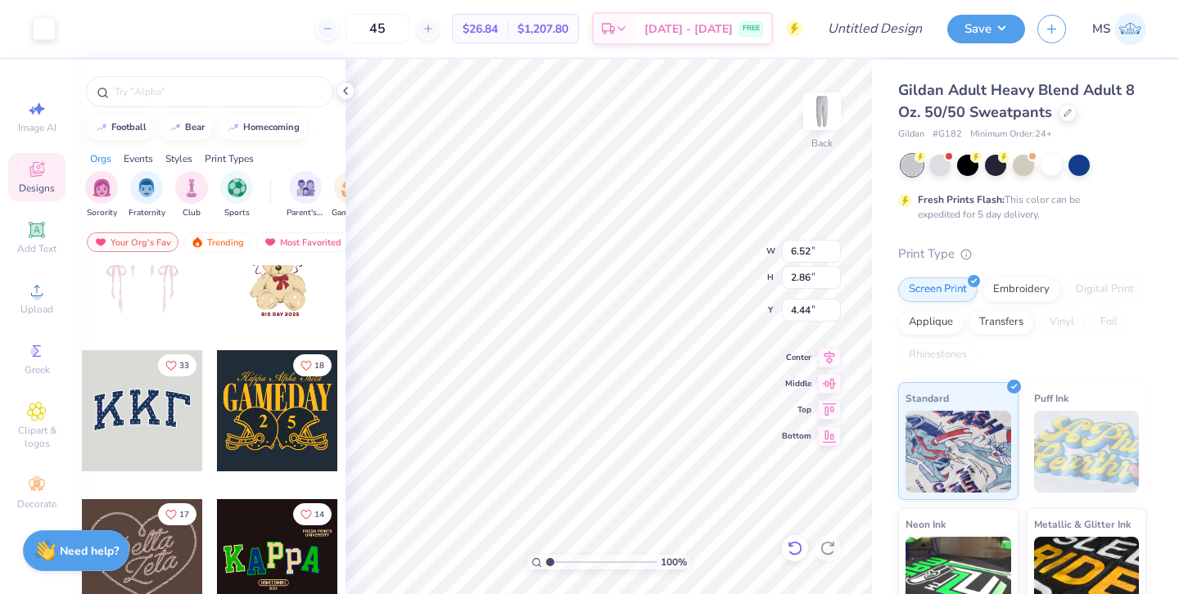
click at [789, 541] on icon at bounding box center [795, 548] width 16 height 16
click at [796, 546] on icon at bounding box center [795, 548] width 16 height 16
click at [796, 548] on icon at bounding box center [795, 548] width 16 height 16
type input "19.81"
type input "6.41"
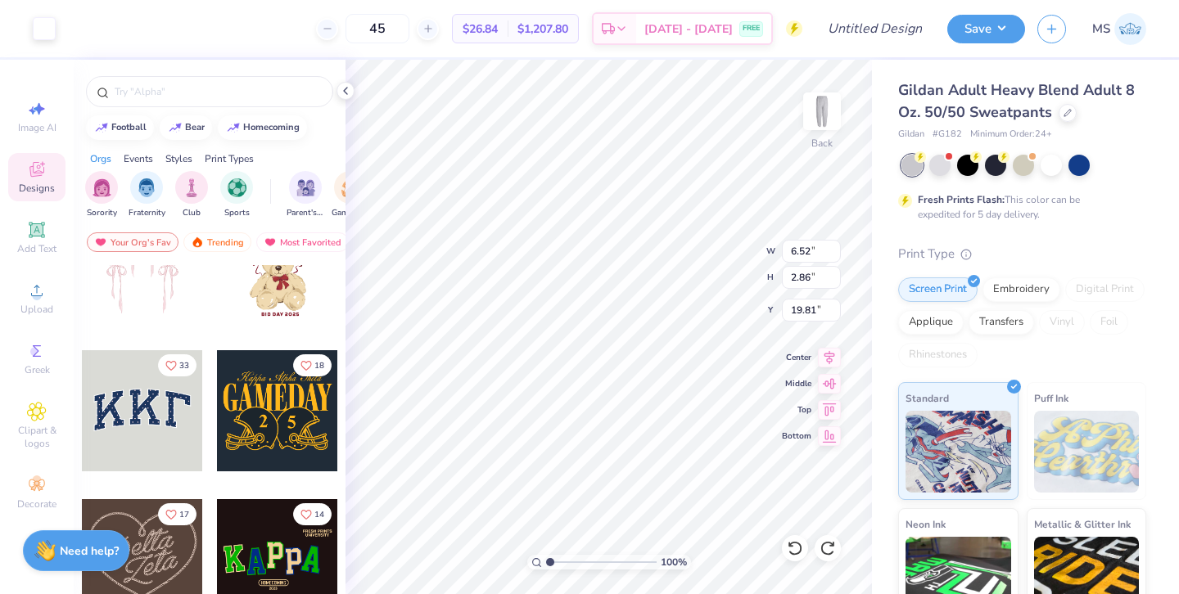
type input "2.73"
type input "19.88"
click at [796, 552] on icon at bounding box center [795, 548] width 16 height 16
type input "7.51"
type input "3.20"
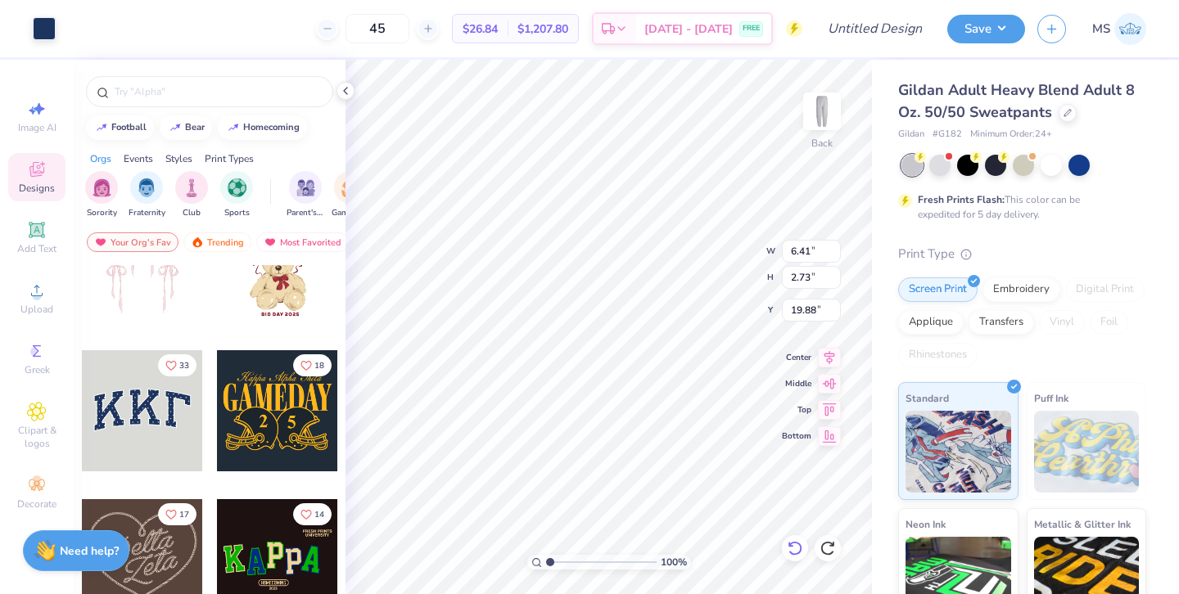
type input "19.40"
click at [796, 552] on icon at bounding box center [795, 548] width 16 height 16
type input "6.04"
type input "2.65"
type input "4.85"
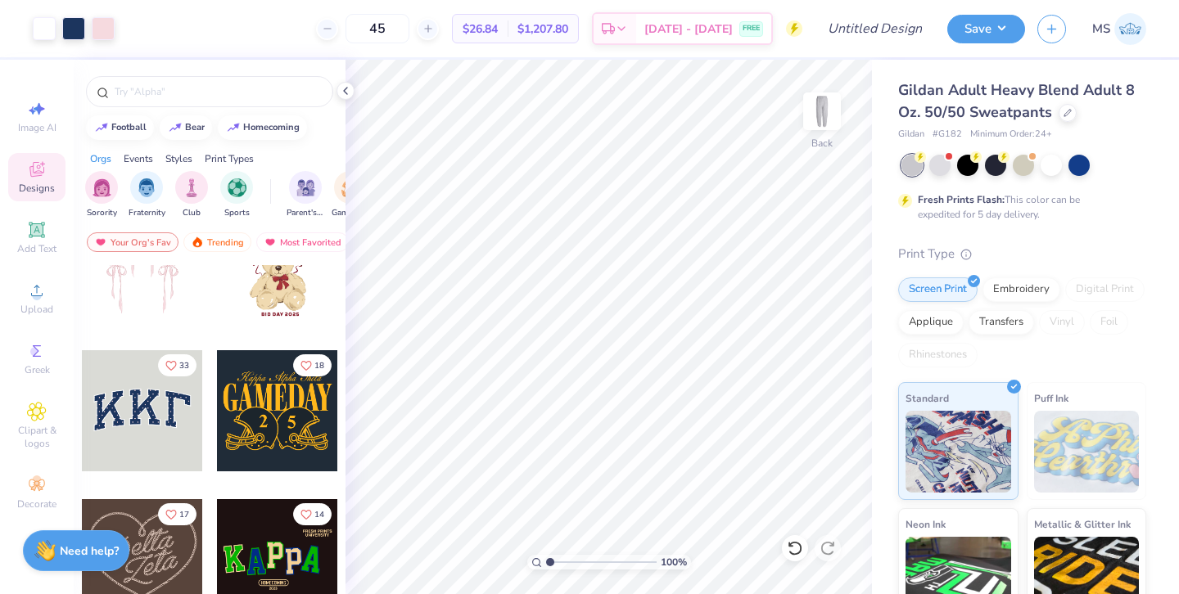
click at [944, 29] on div "Art colors 45 $26.84 Per Item $1,207.80 Total Est. Delivery Sep 14 - 17 FREE De…" at bounding box center [589, 28] width 1179 height 57
click at [890, 27] on input "Design Title" at bounding box center [894, 28] width 80 height 33
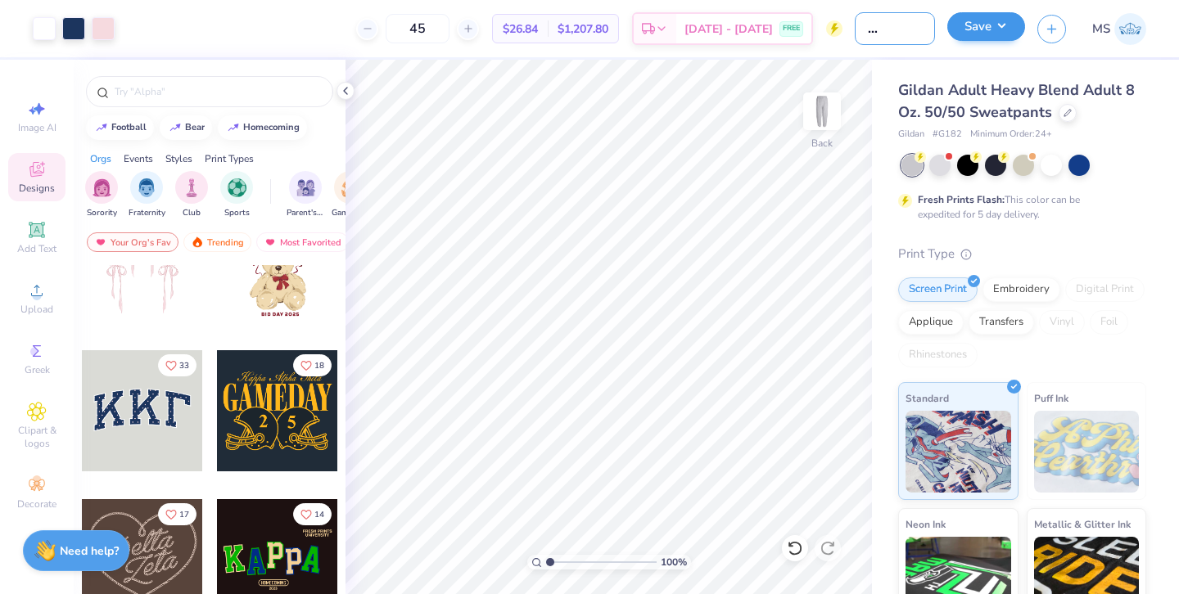
type input "AXID Sweatset"
click at [982, 30] on button "Save" at bounding box center [986, 26] width 78 height 29
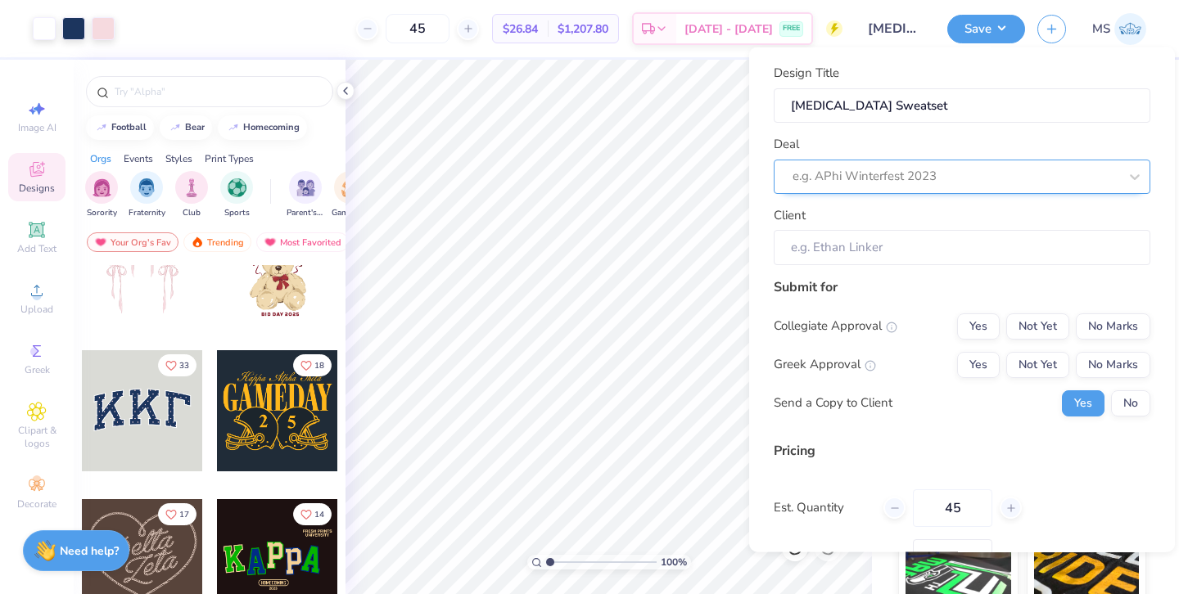
click at [925, 166] on div at bounding box center [955, 176] width 326 height 22
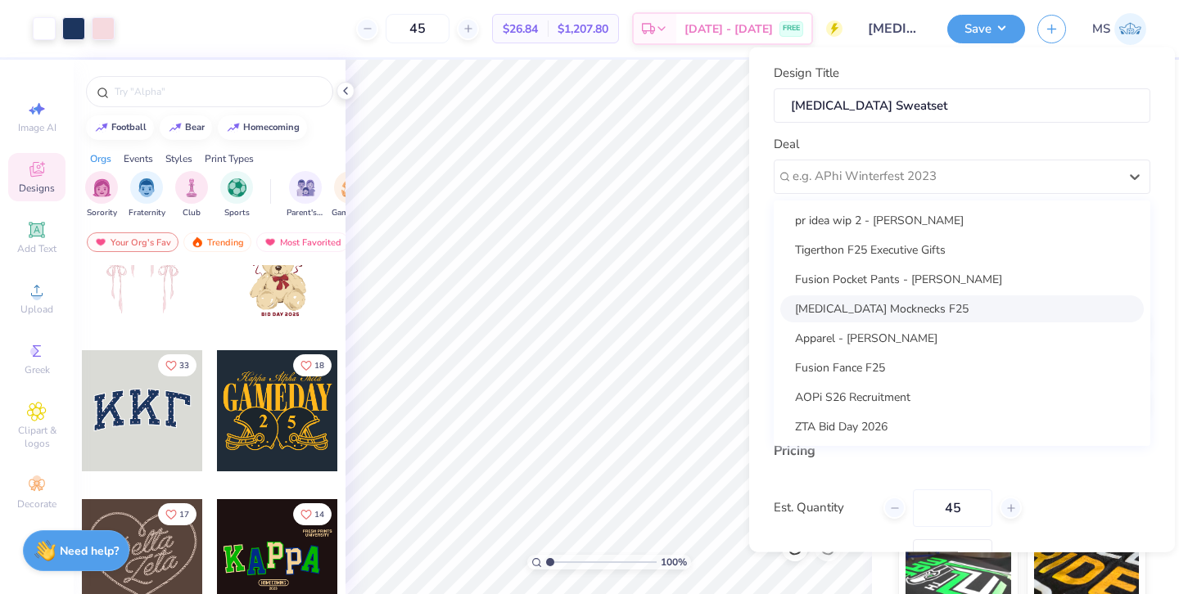
click at [918, 309] on div "AXID Mocknecks F25" at bounding box center [961, 308] width 363 height 27
type input "Evelyn Weldon"
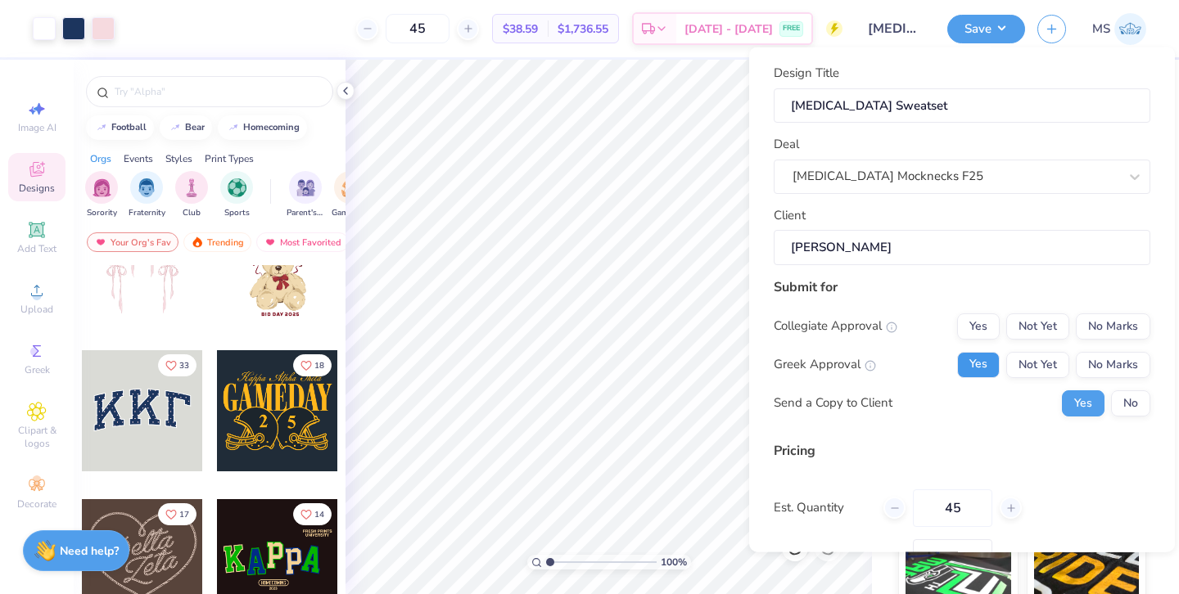
click at [994, 363] on button "Yes" at bounding box center [978, 364] width 43 height 26
click at [1116, 328] on button "No Marks" at bounding box center [1112, 326] width 74 height 26
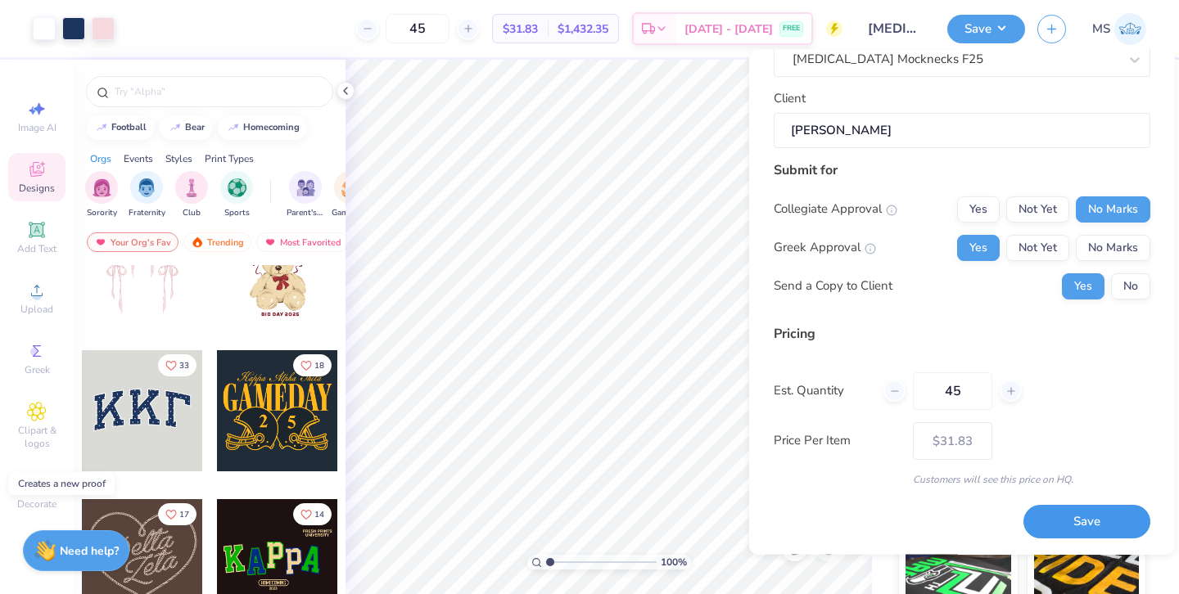
click at [1041, 522] on button "Save" at bounding box center [1086, 523] width 127 height 34
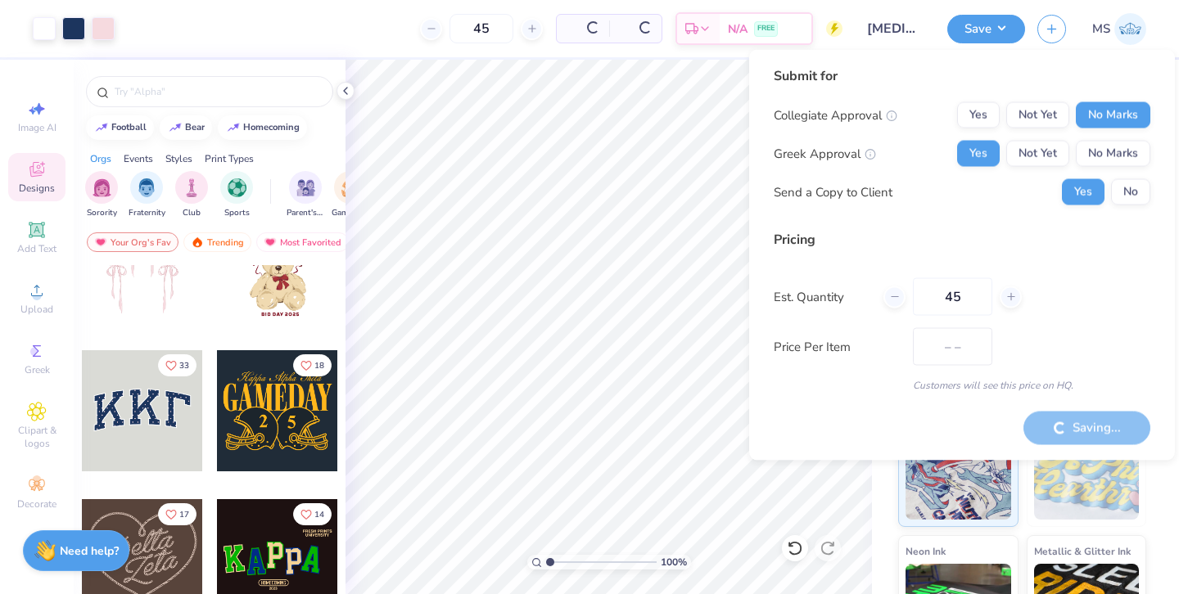
type input "$31.83"
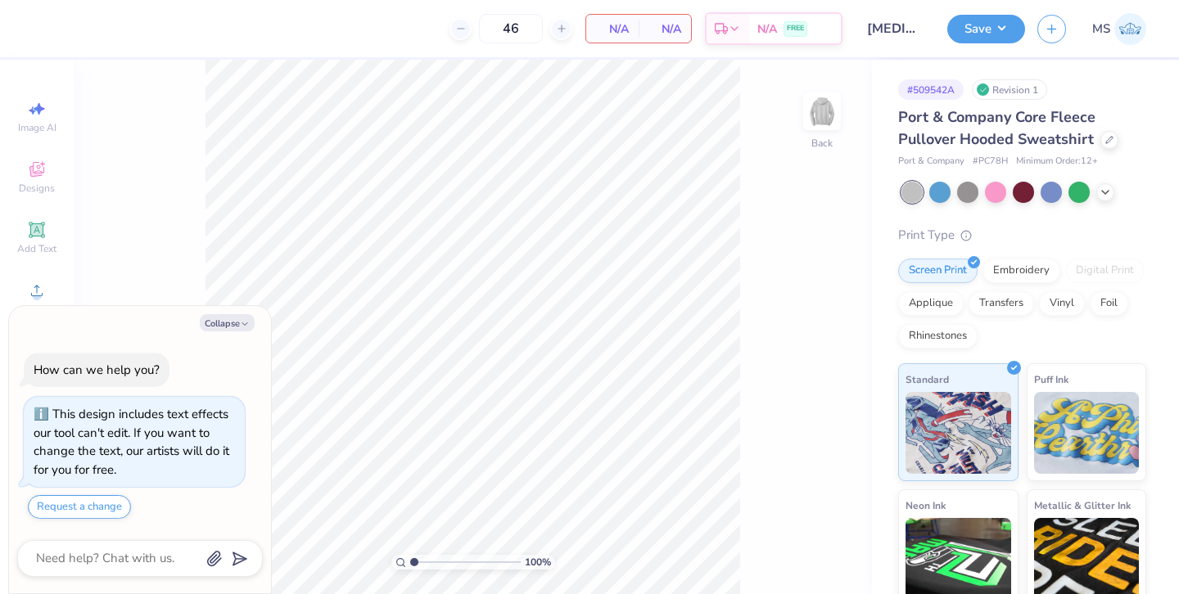
type textarea "x"
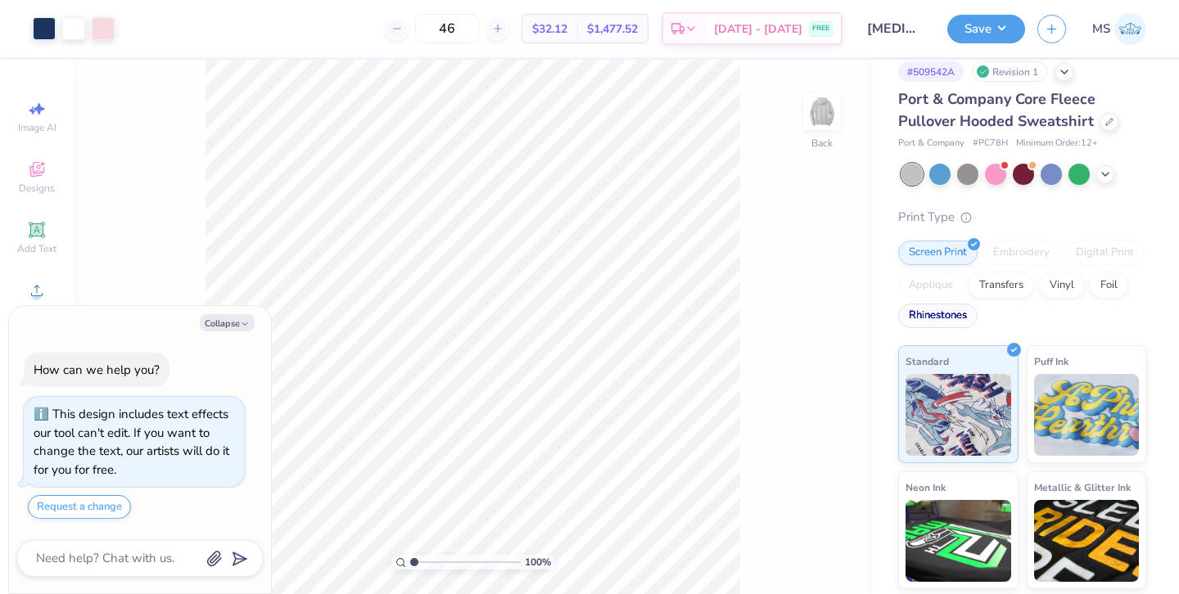
scroll to position [27, 0]
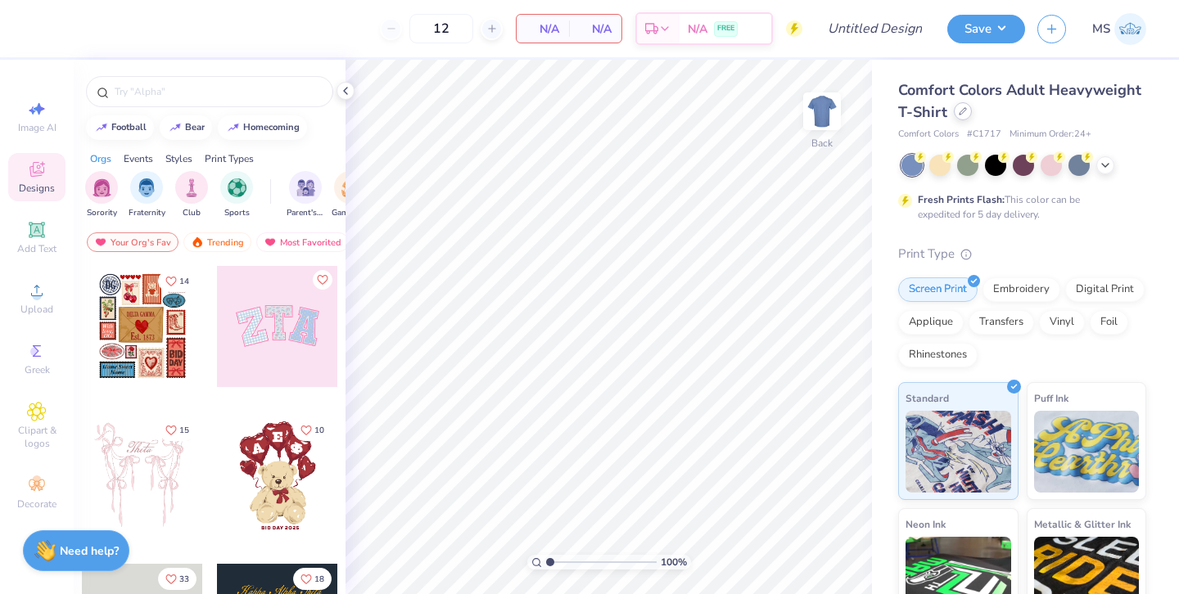
click at [962, 108] on icon at bounding box center [962, 111] width 8 height 8
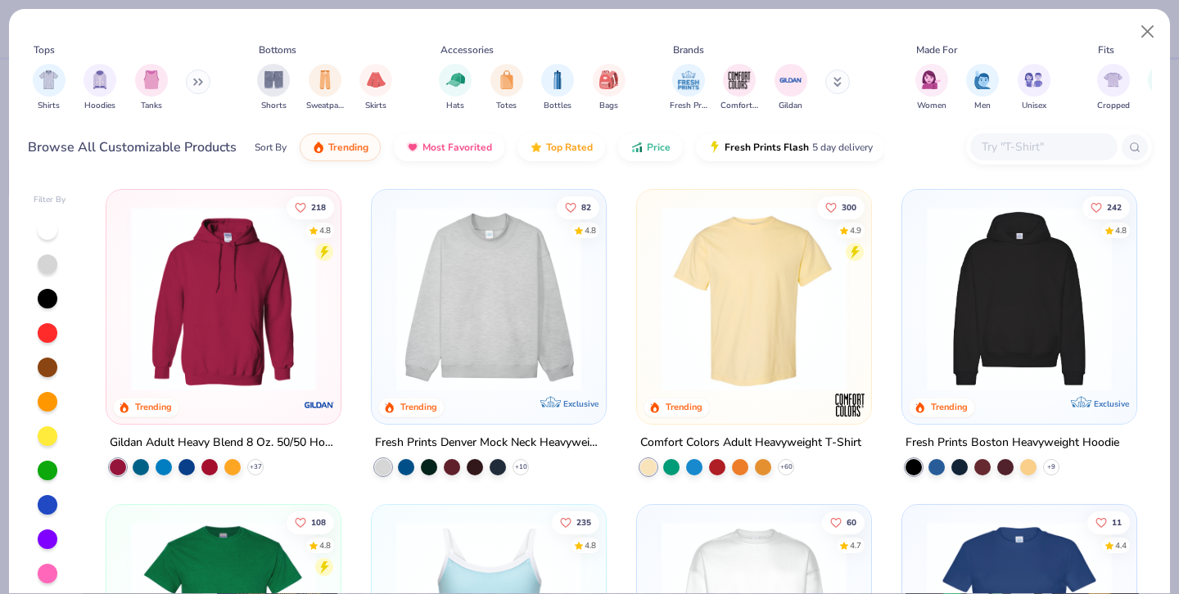
click at [257, 348] on img at bounding box center [223, 298] width 201 height 185
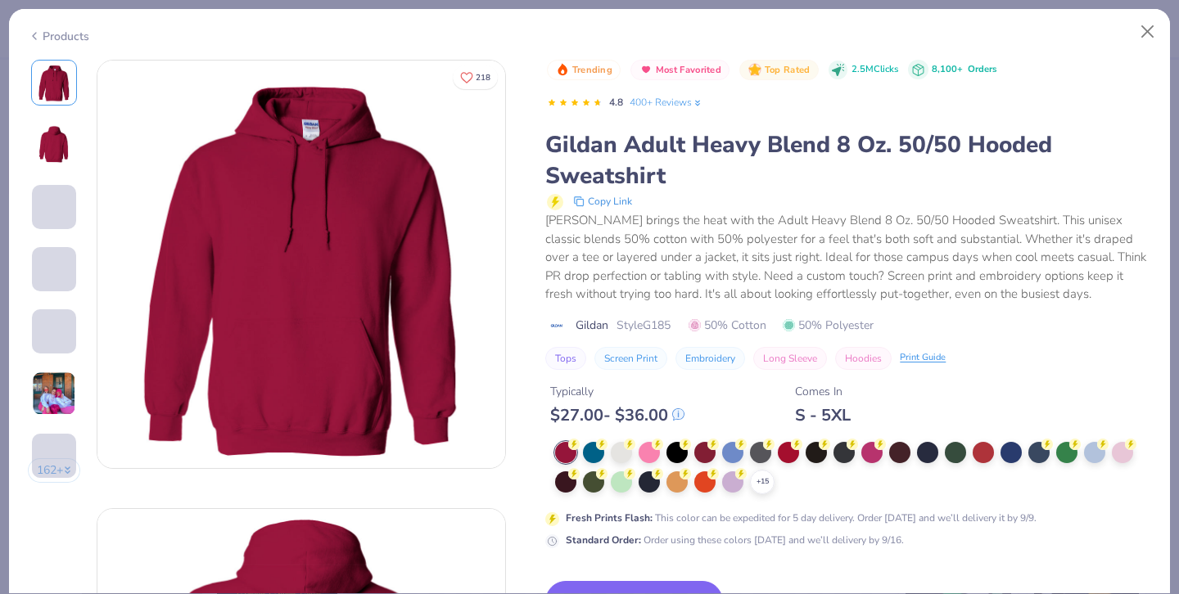
click at [623, 407] on div "$ 27.00 - $ 36.00" at bounding box center [617, 415] width 134 height 20
click at [624, 450] on div at bounding box center [621, 450] width 21 height 21
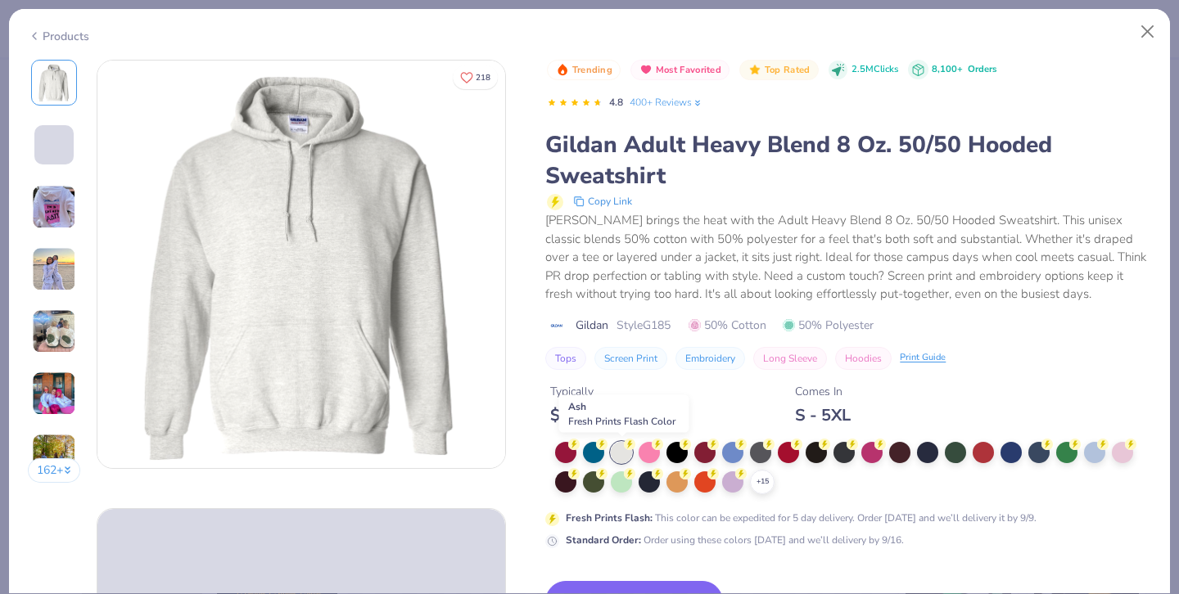
scroll to position [67, 0]
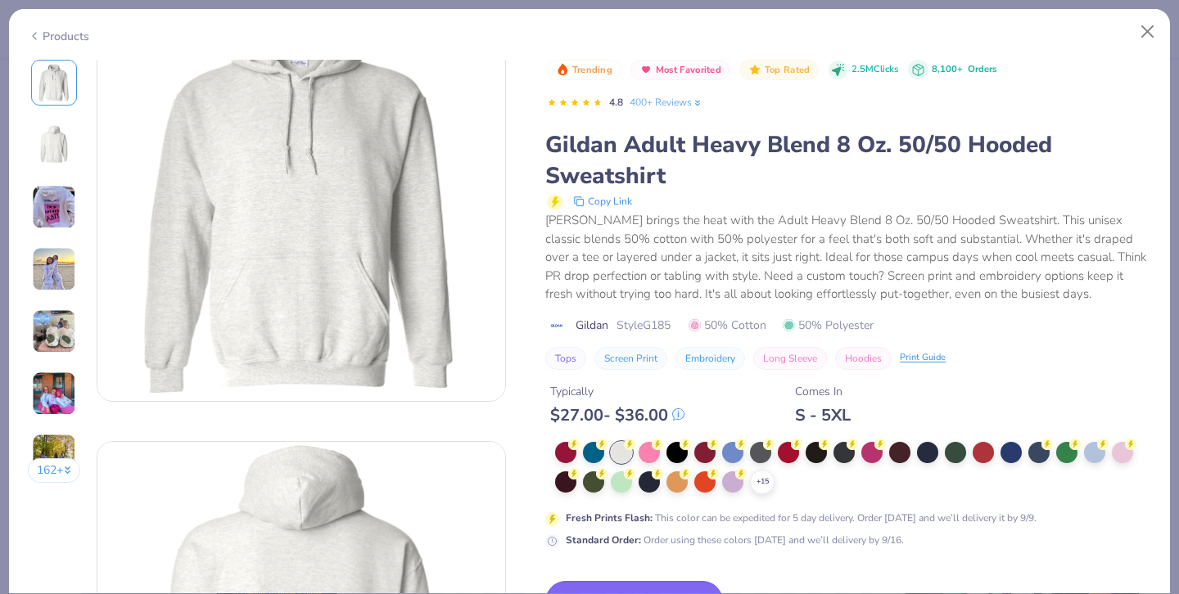
click at [597, 583] on button "Switch to This" at bounding box center [634, 601] width 178 height 41
